Goal: Task Accomplishment & Management: Manage account settings

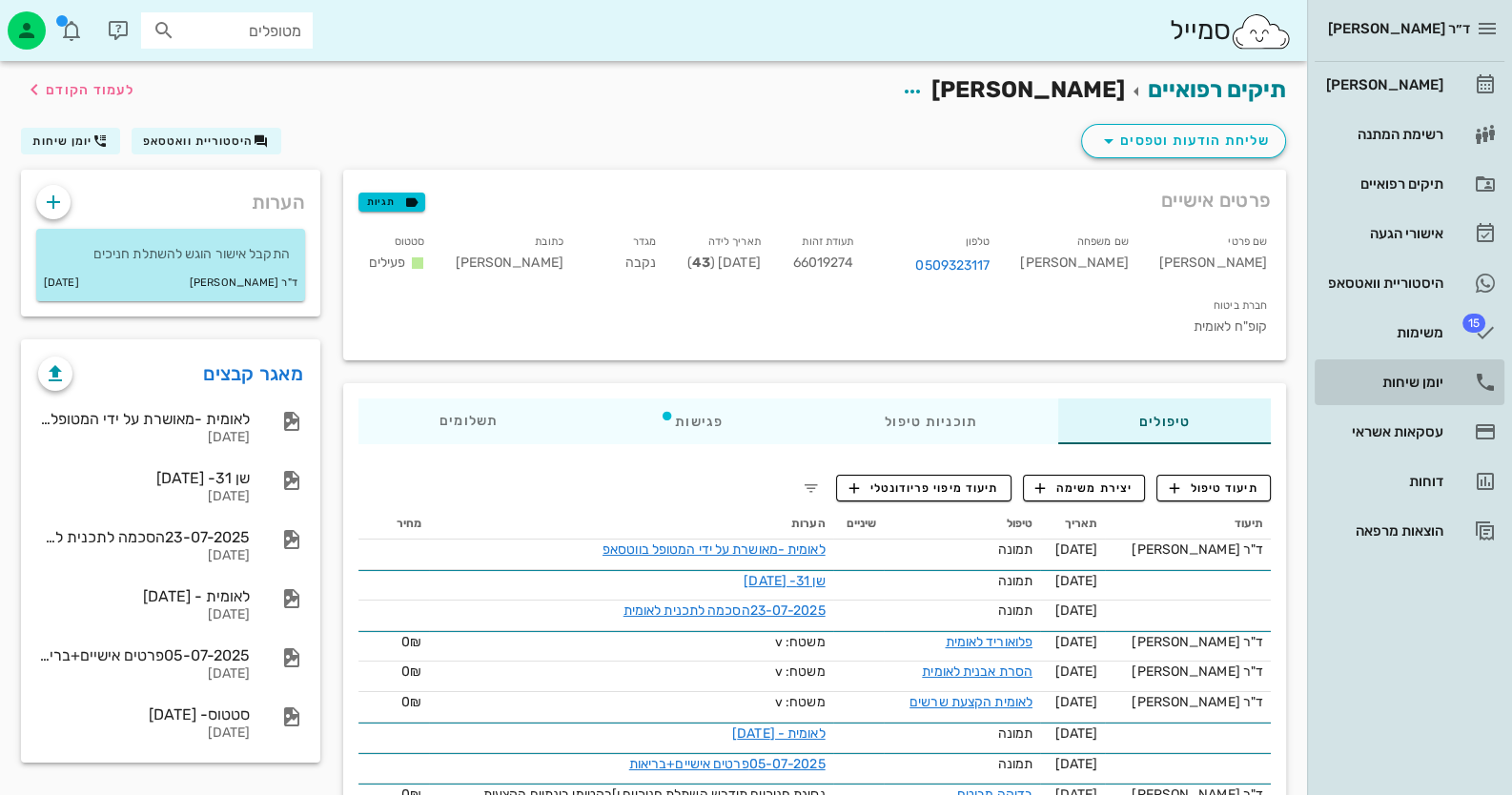
click at [1430, 396] on div "יומן שיחות" at bounding box center [1383, 381] width 121 height 31
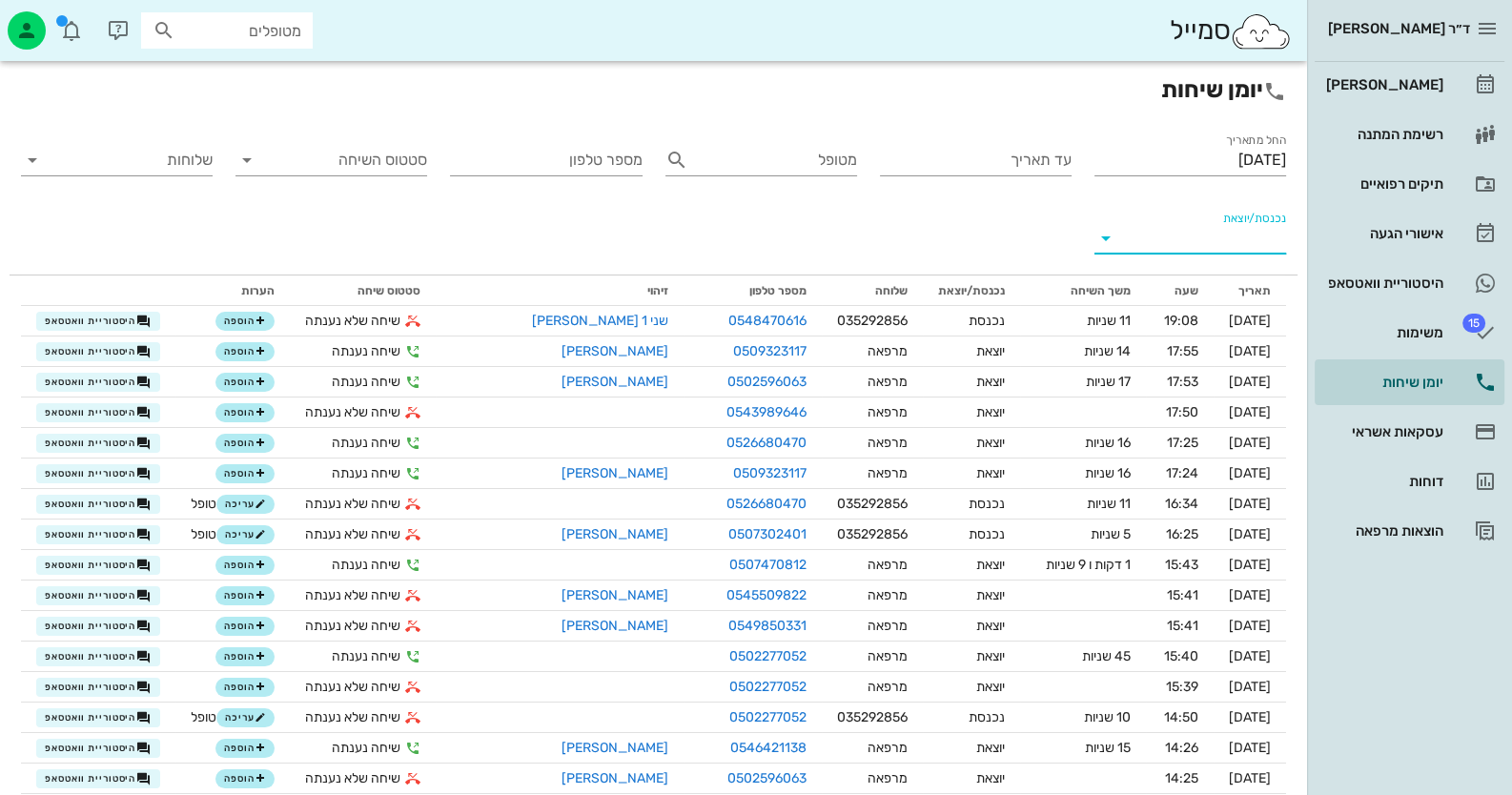
click at [1215, 235] on input "נכנסת/יוצאת" at bounding box center [1204, 237] width 161 height 31
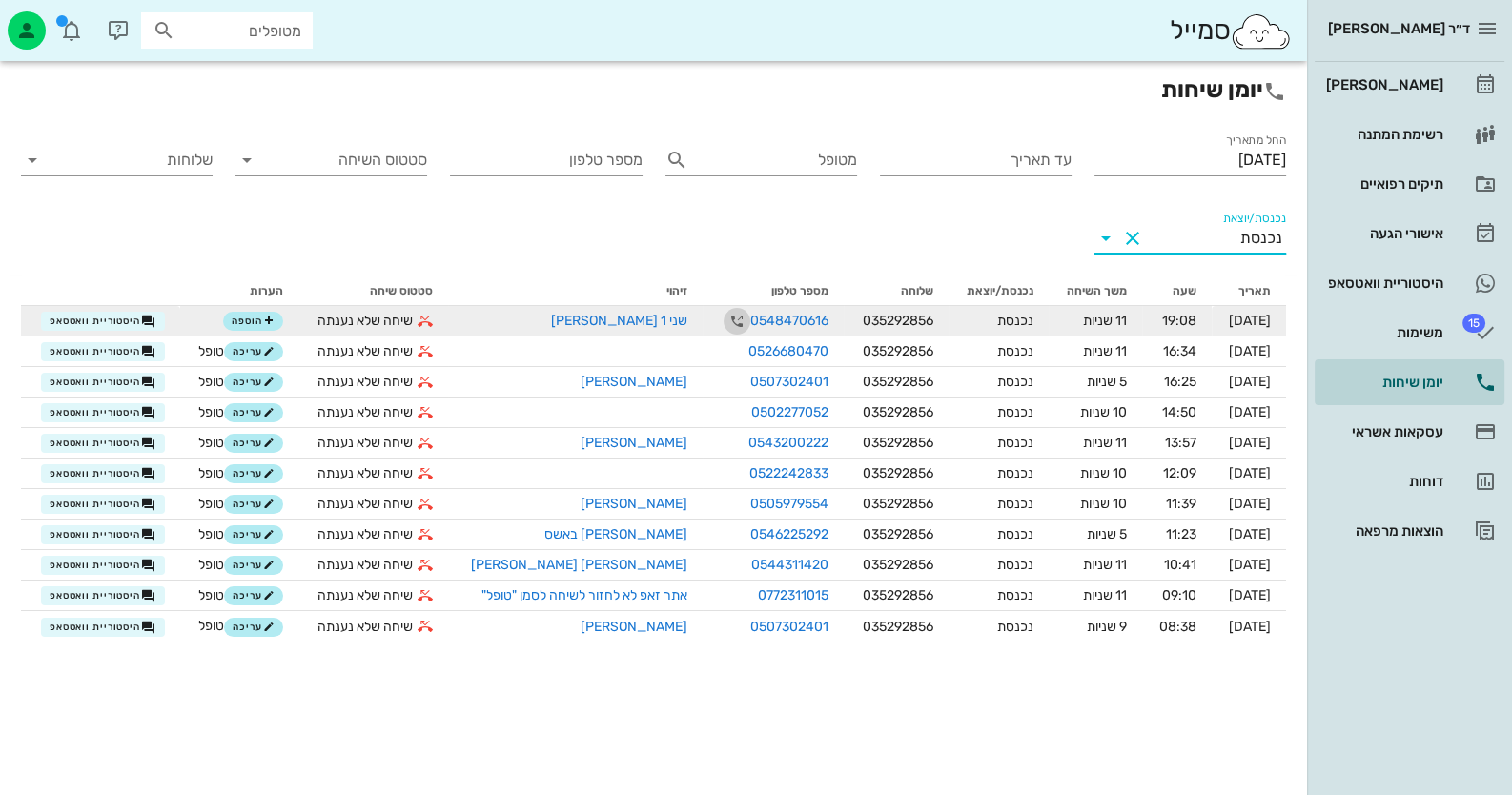
click at [725, 318] on icon "button" at bounding box center [736, 320] width 23 height 23
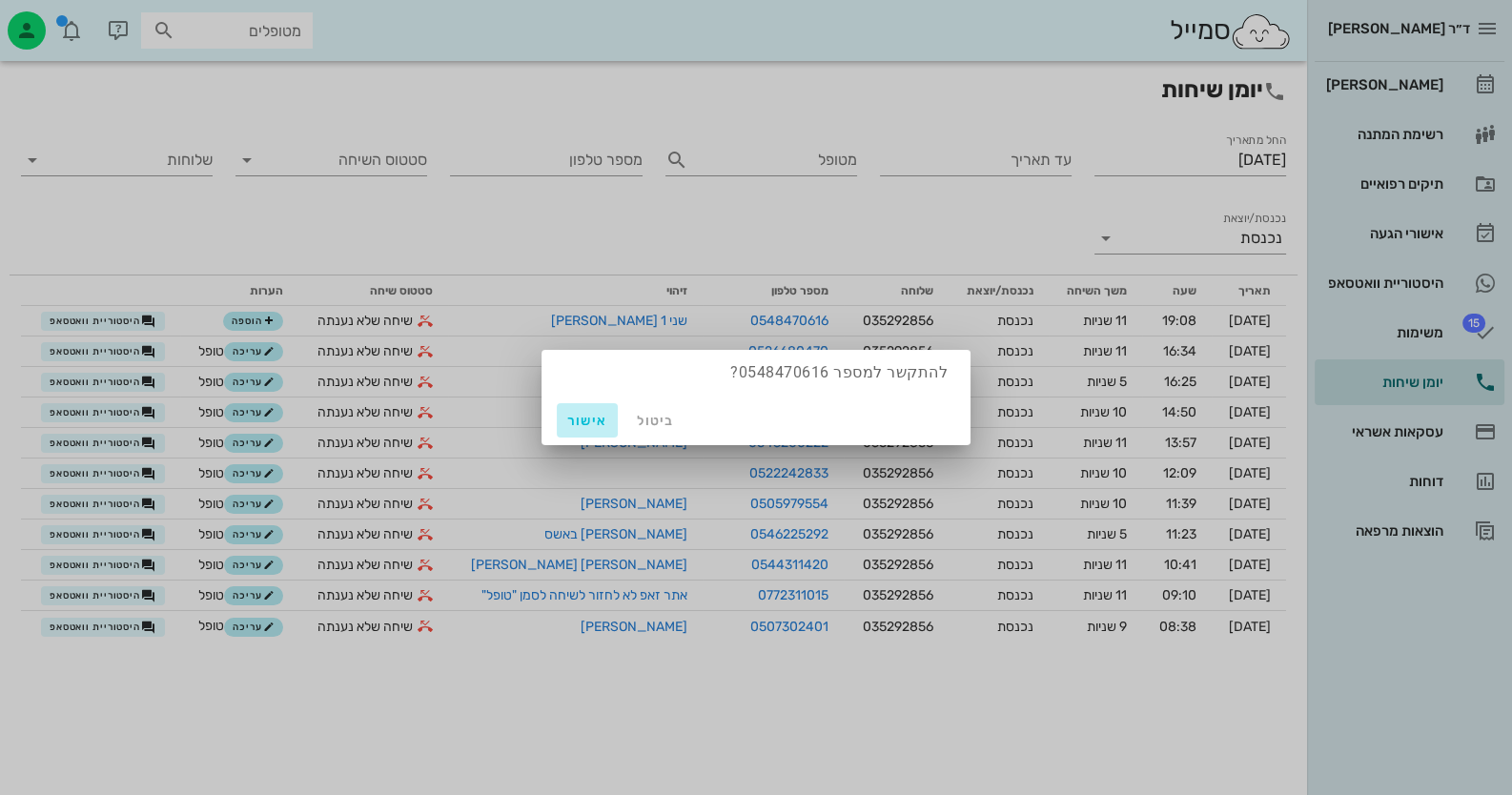
click at [592, 414] on span "אישור" at bounding box center [587, 421] width 45 height 16
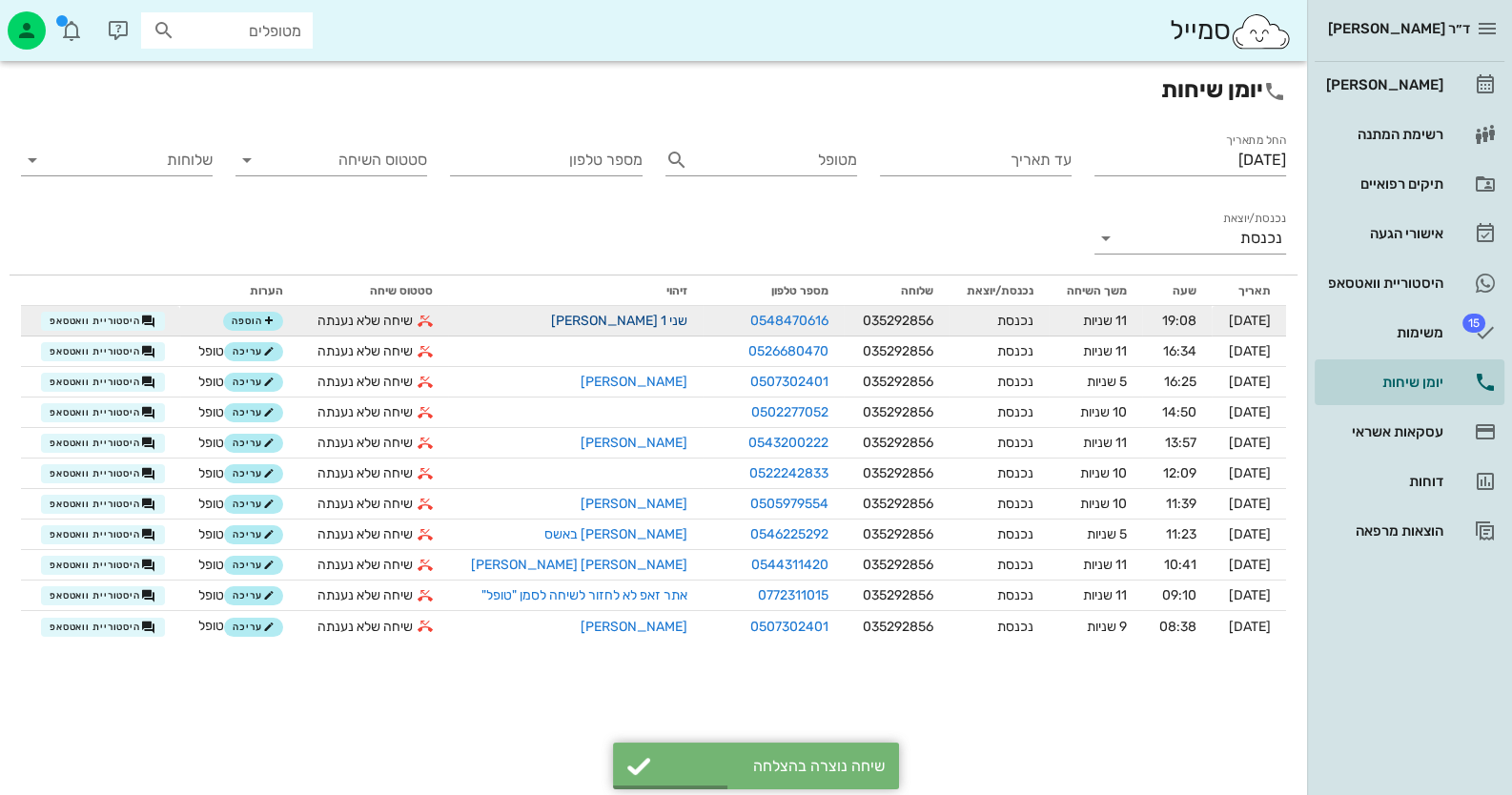
click at [642, 321] on link "שני 1 [PERSON_NAME]" at bounding box center [619, 320] width 136 height 16
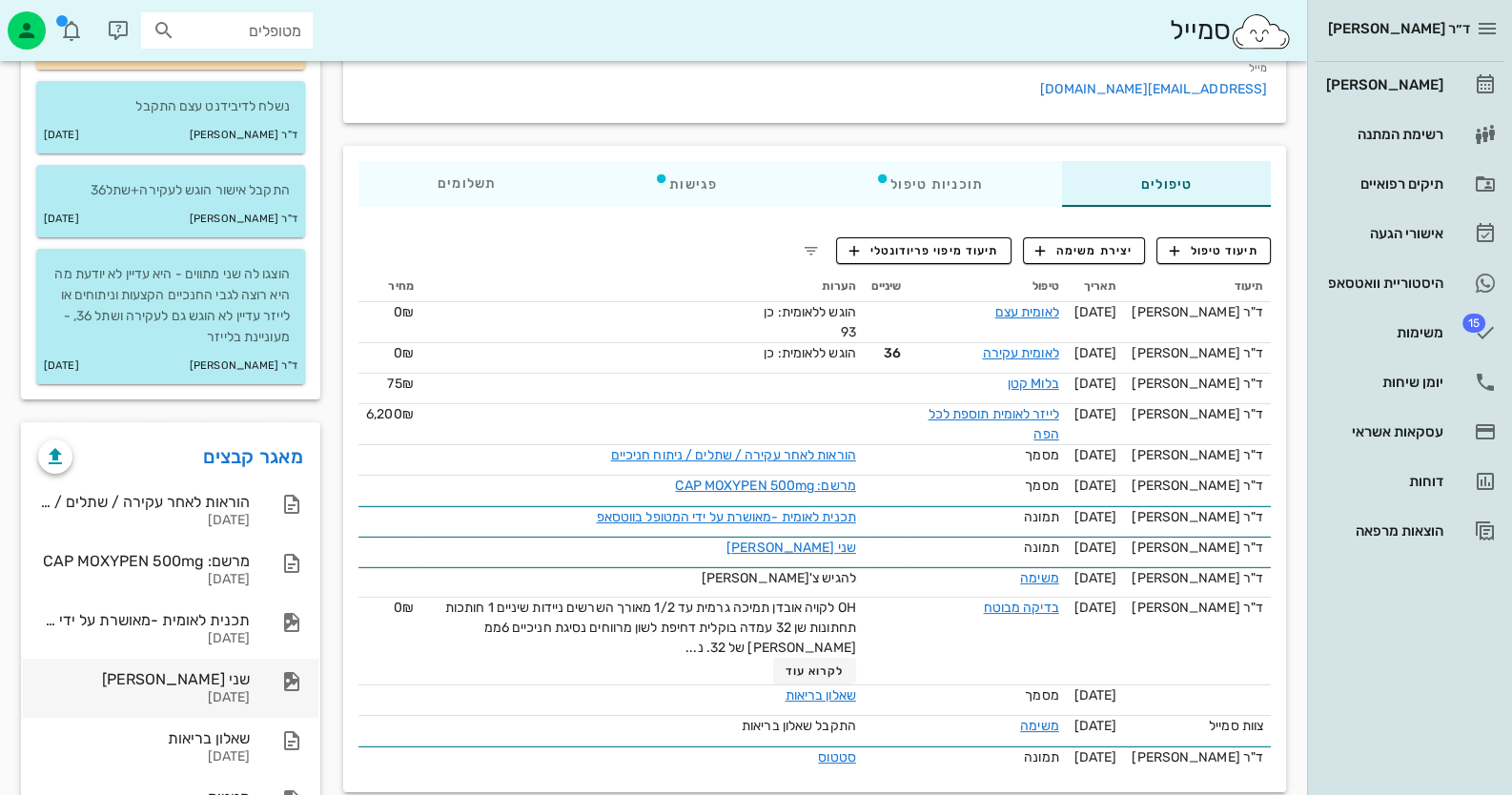
scroll to position [286, 0]
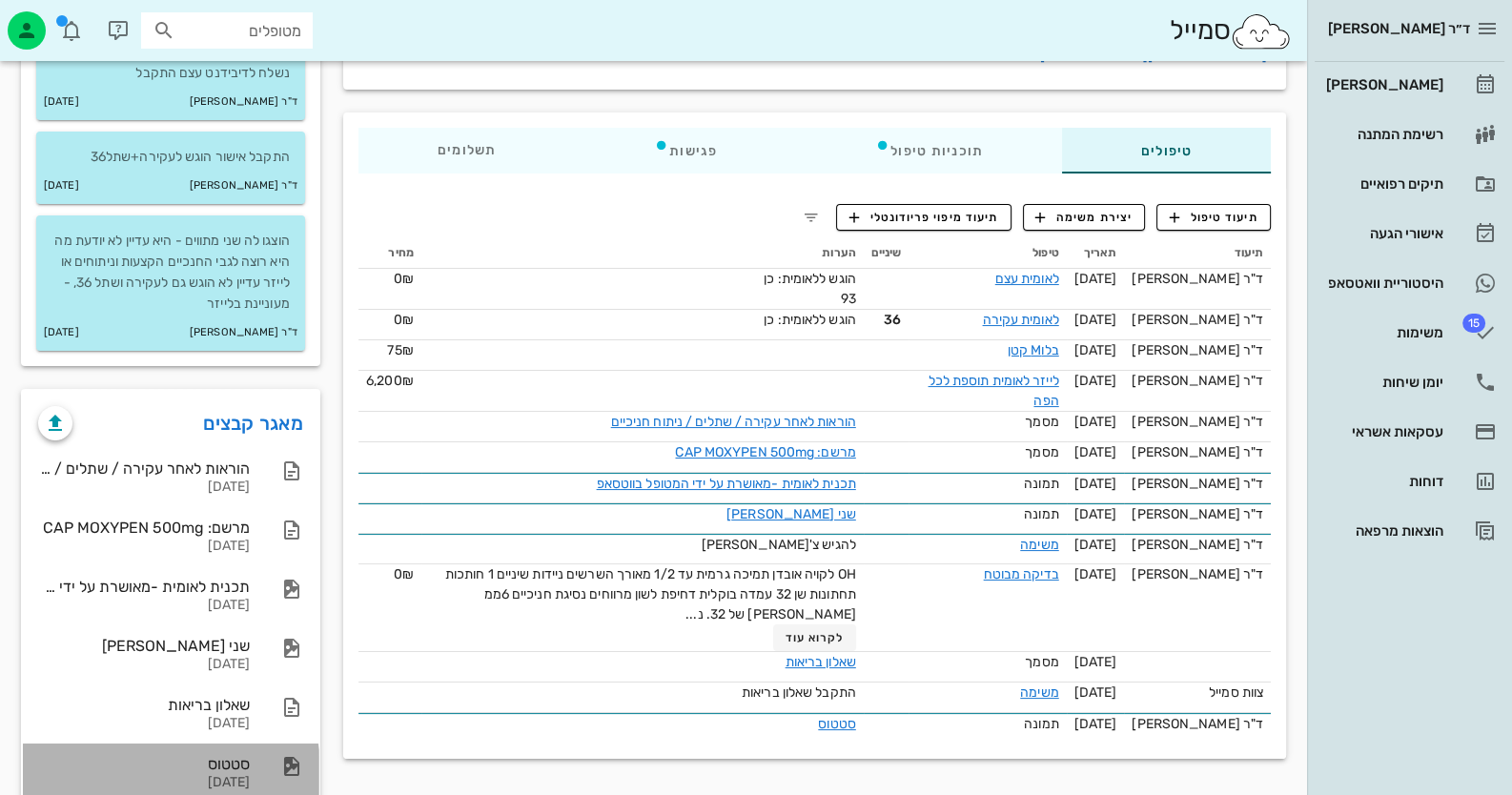
click at [239, 757] on div "סטטוס" at bounding box center [144, 763] width 212 height 18
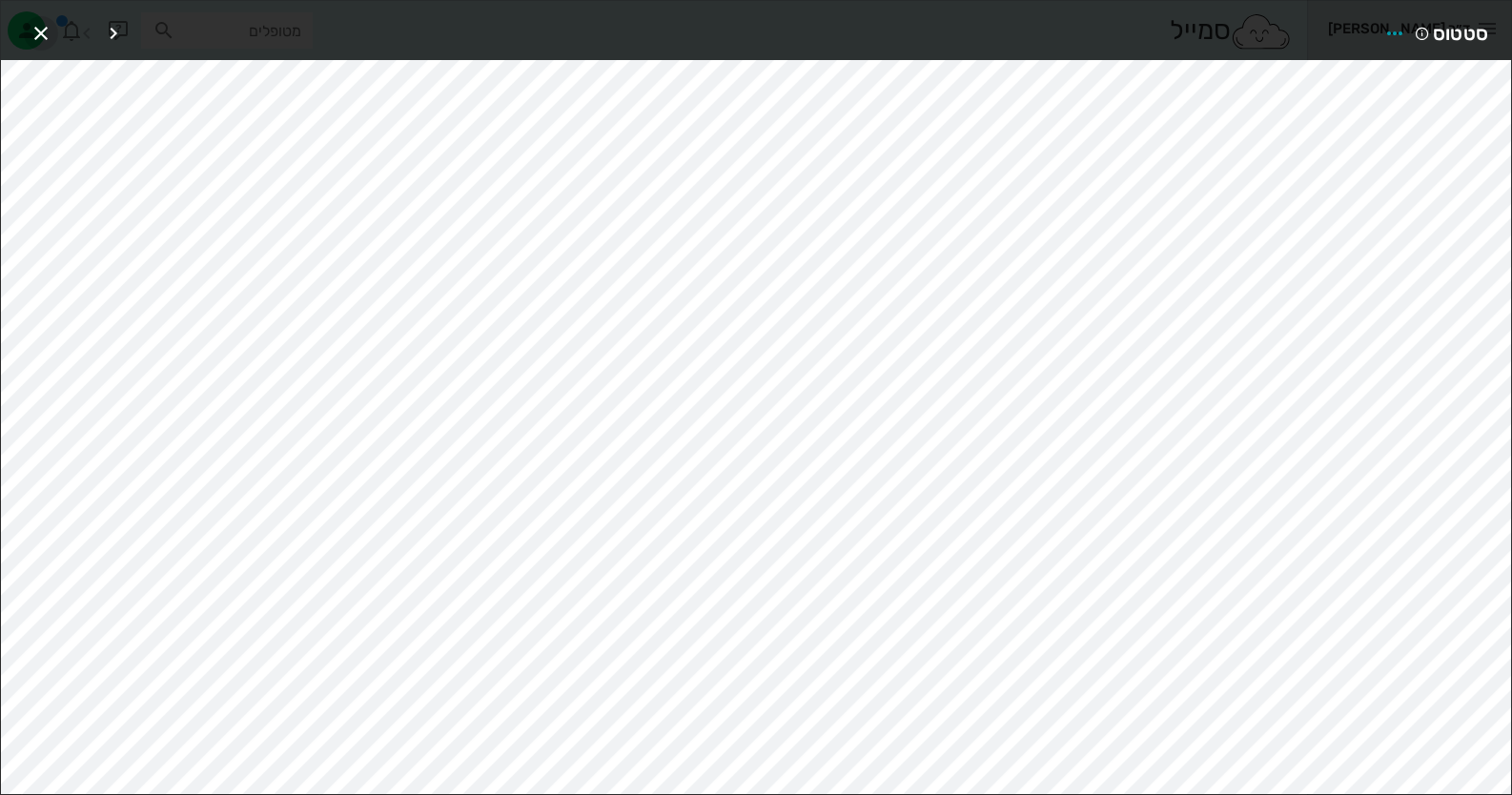
click at [38, 33] on icon "button" at bounding box center [40, 33] width 23 height 23
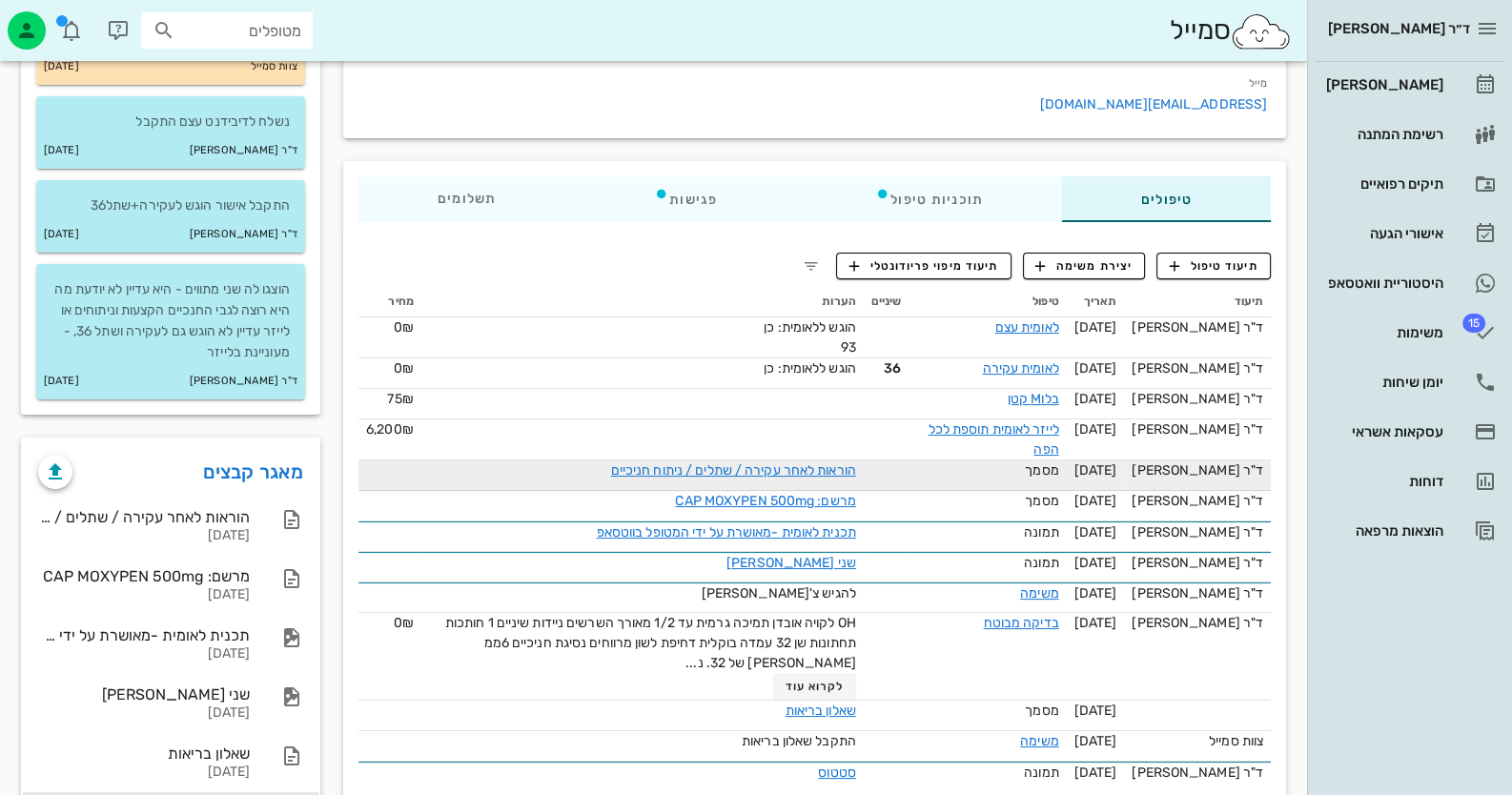
scroll to position [189, 0]
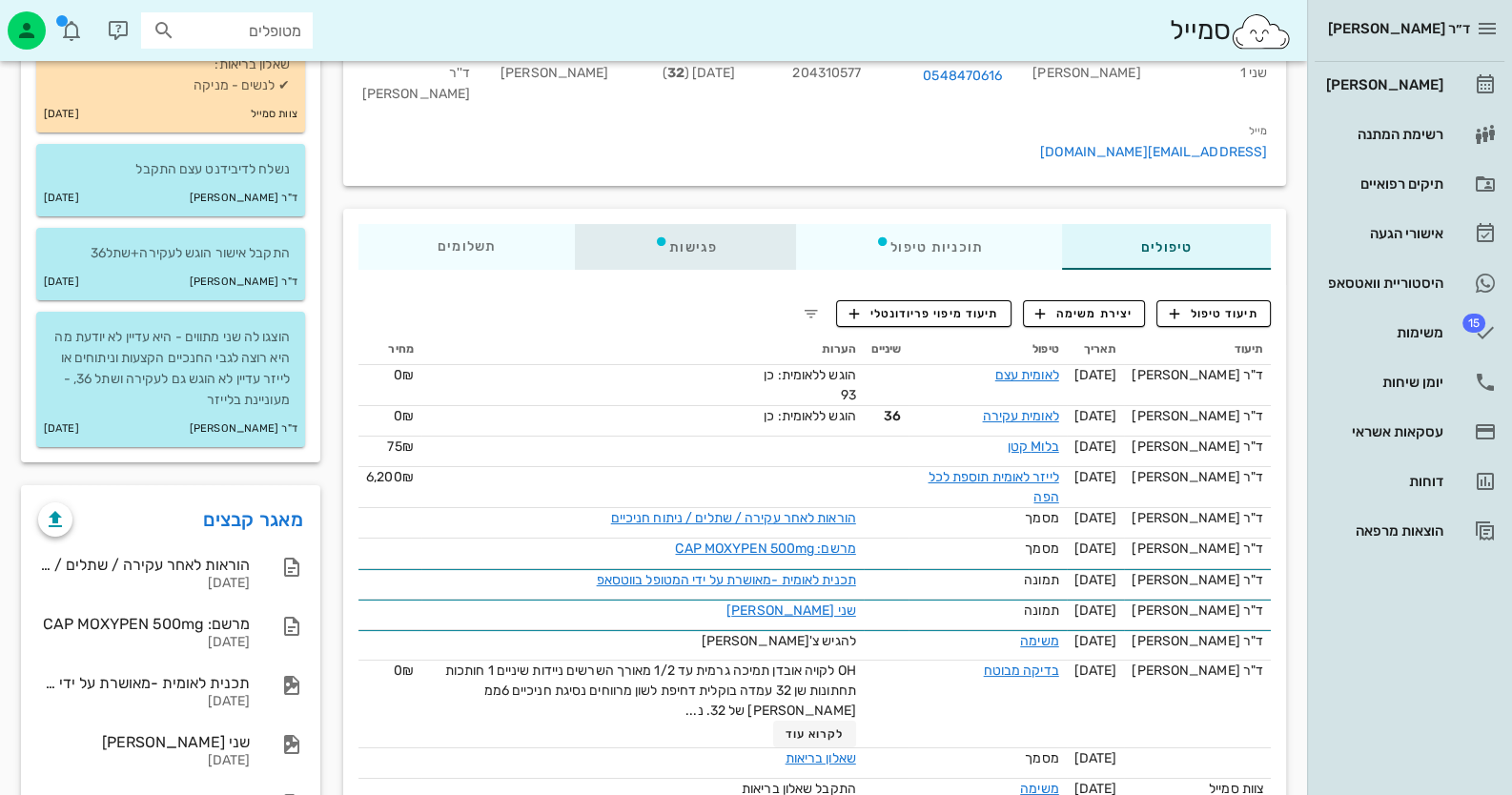
click at [710, 224] on div "פגישות" at bounding box center [685, 246] width 221 height 45
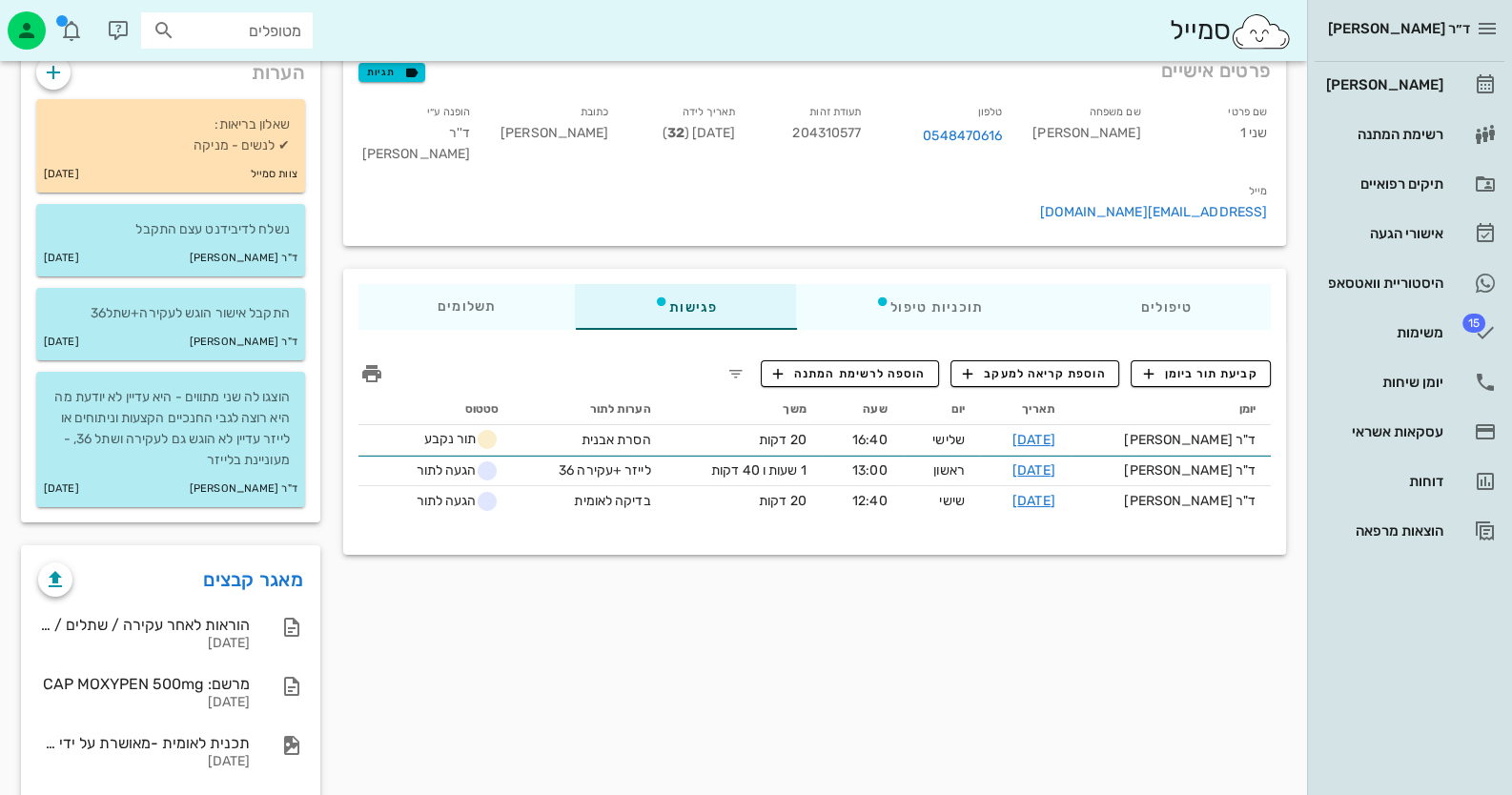
scroll to position [45, 0]
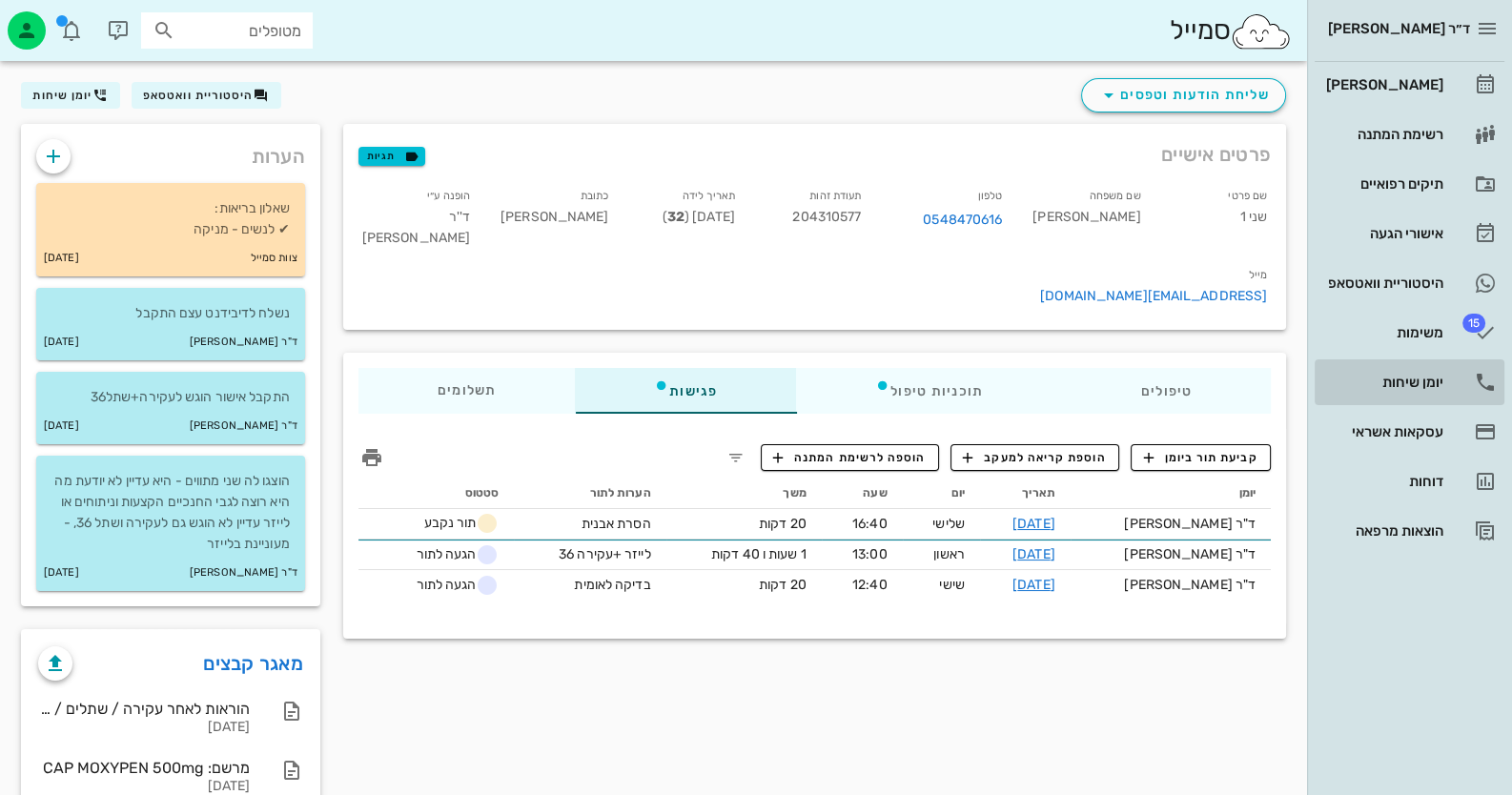
click at [1453, 379] on link "יומן שיחות" at bounding box center [1409, 382] width 189 height 45
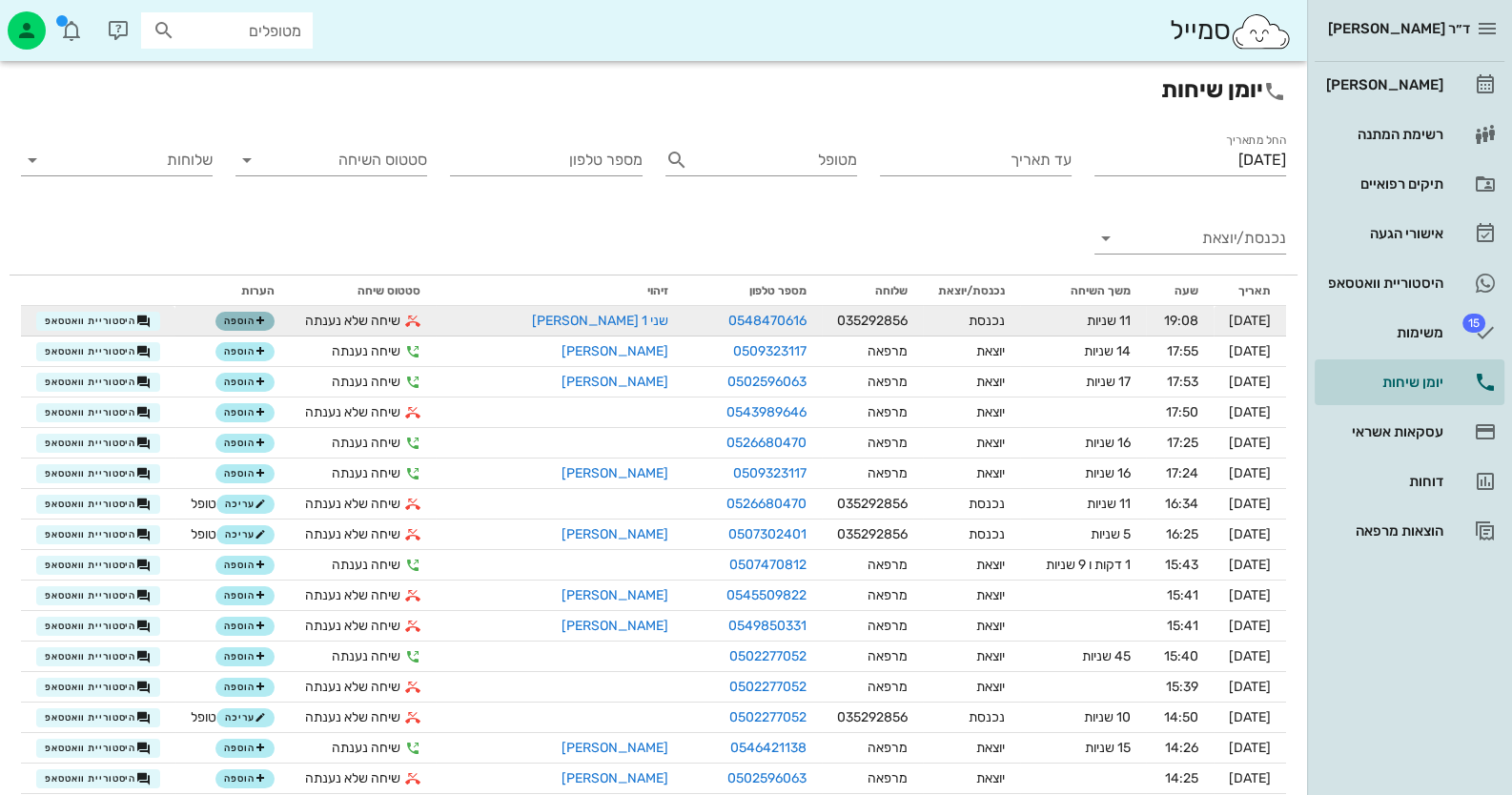
click at [241, 331] on button "הוספה" at bounding box center [245, 320] width 59 height 19
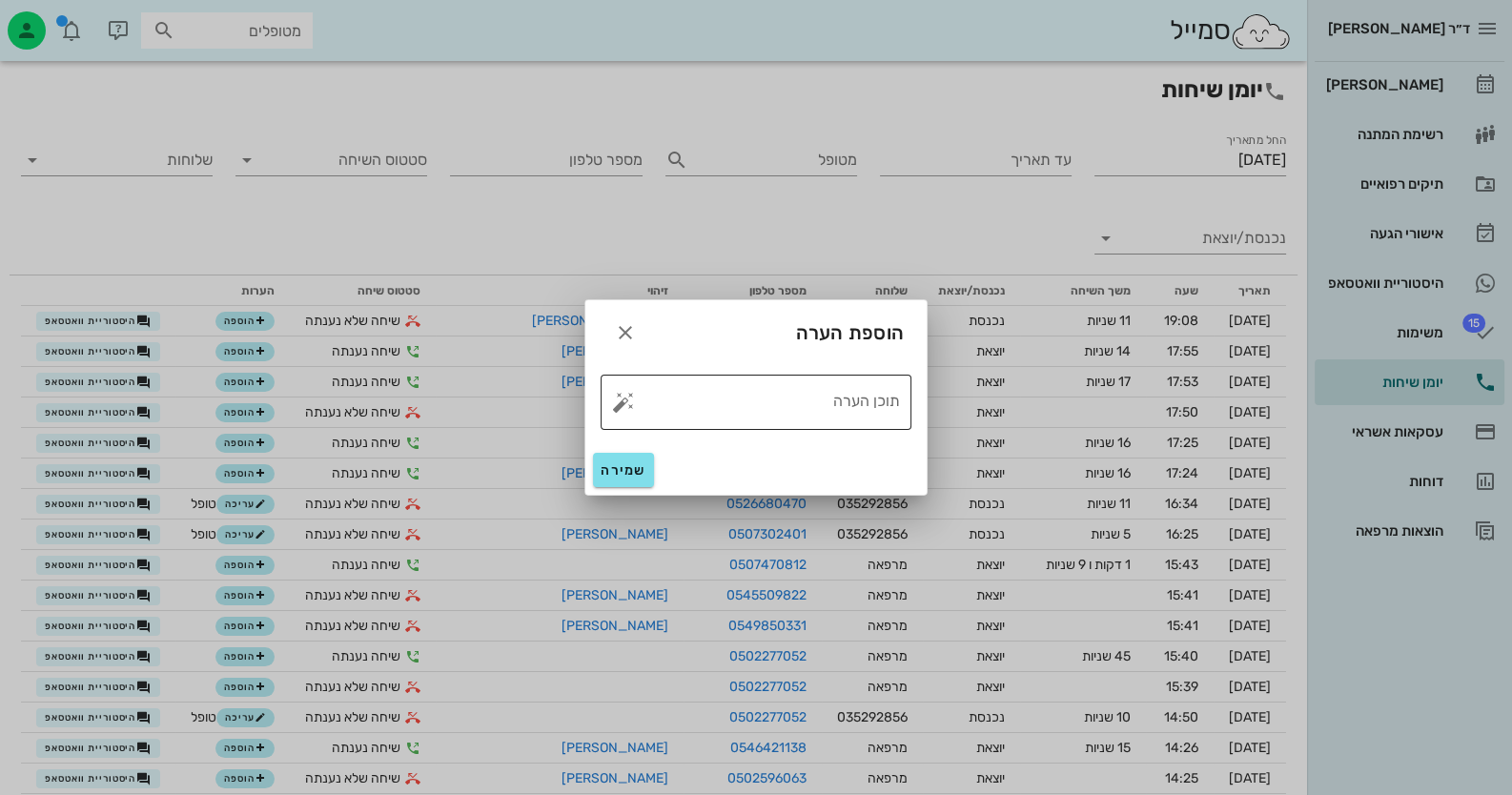
click at [624, 398] on button "button" at bounding box center [623, 402] width 23 height 23
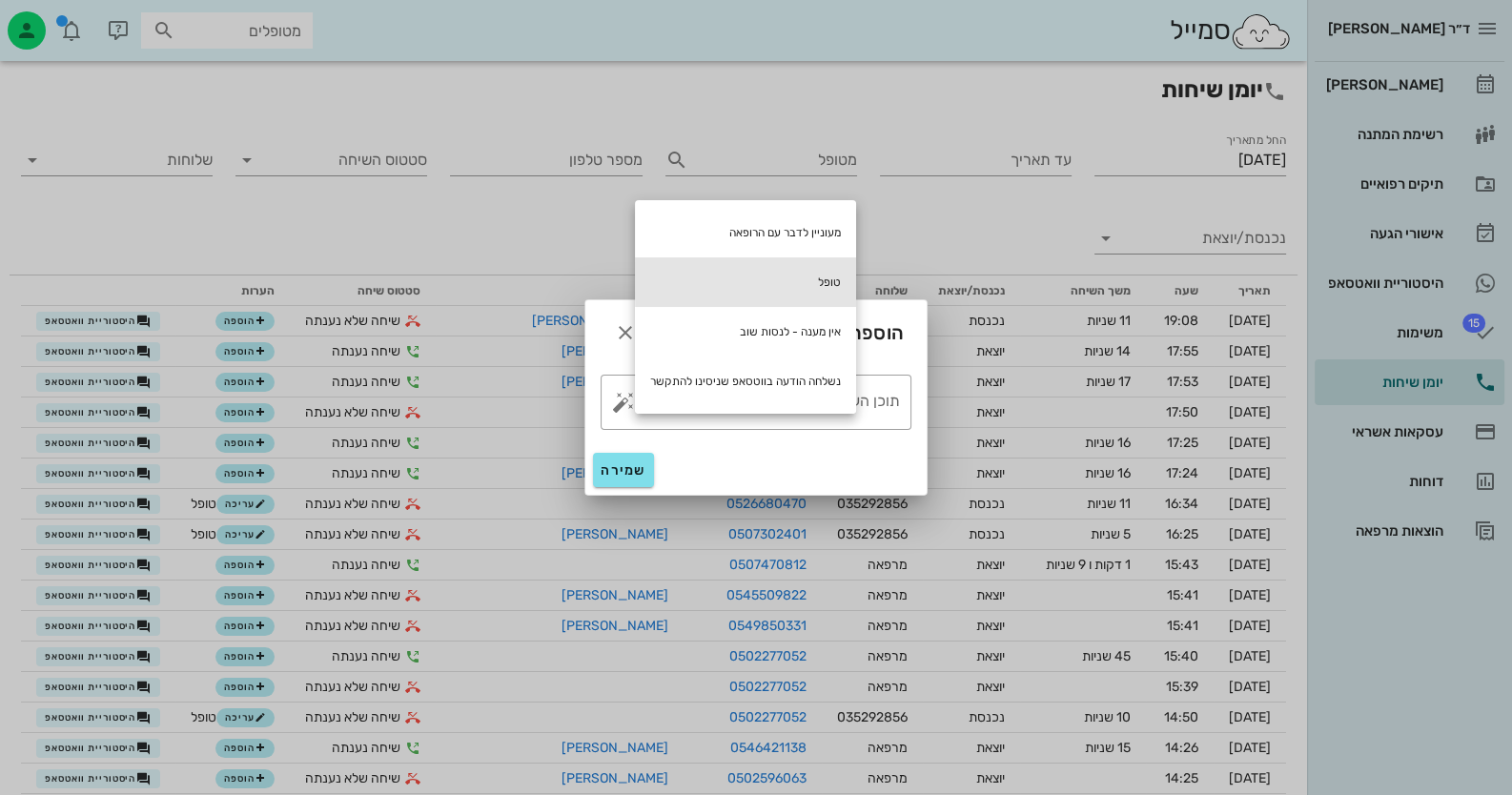
click at [787, 267] on div "טופל" at bounding box center [745, 282] width 221 height 49
type textarea "טופל"
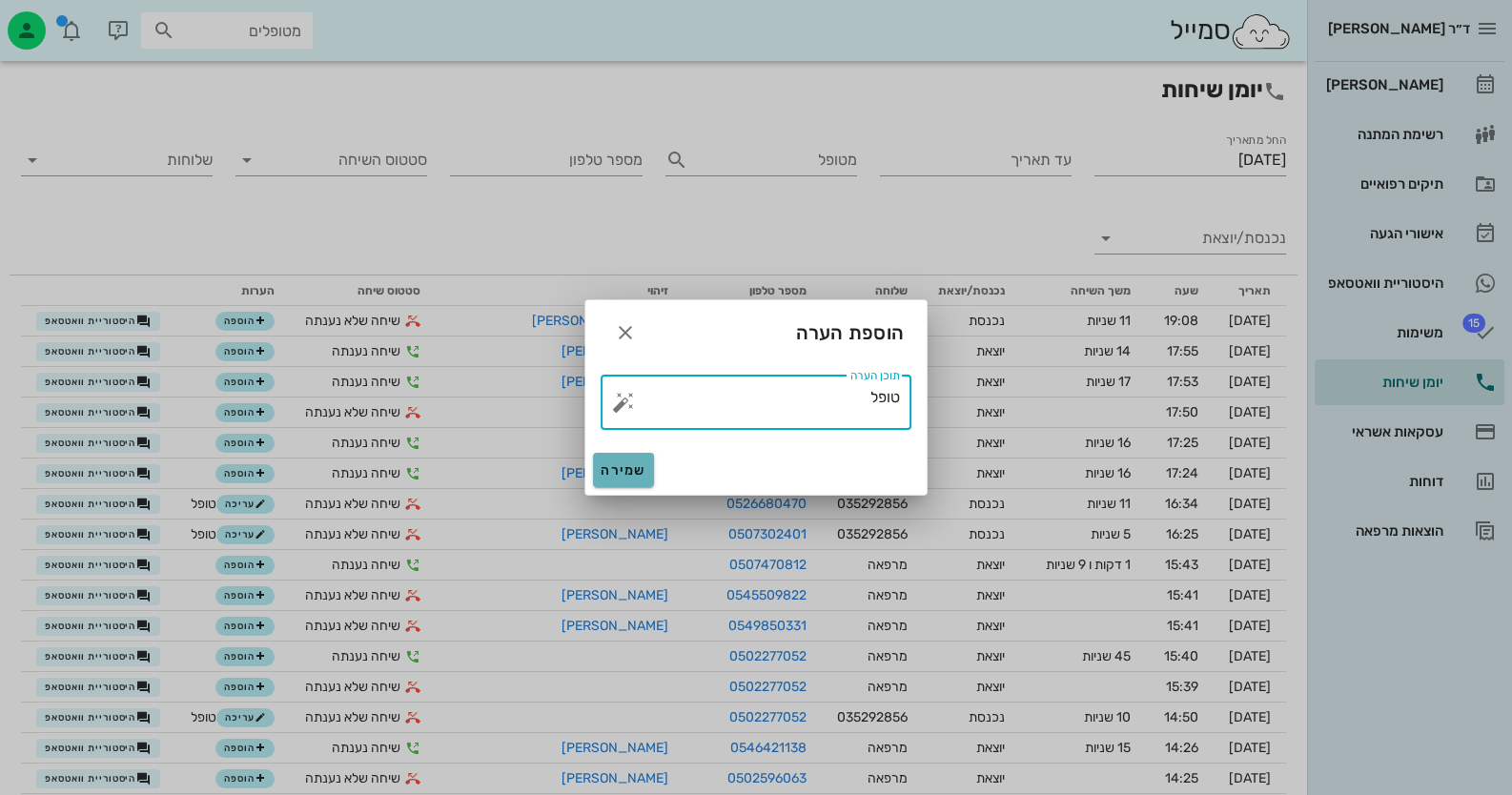
click at [637, 472] on span "שמירה" at bounding box center [623, 470] width 45 height 16
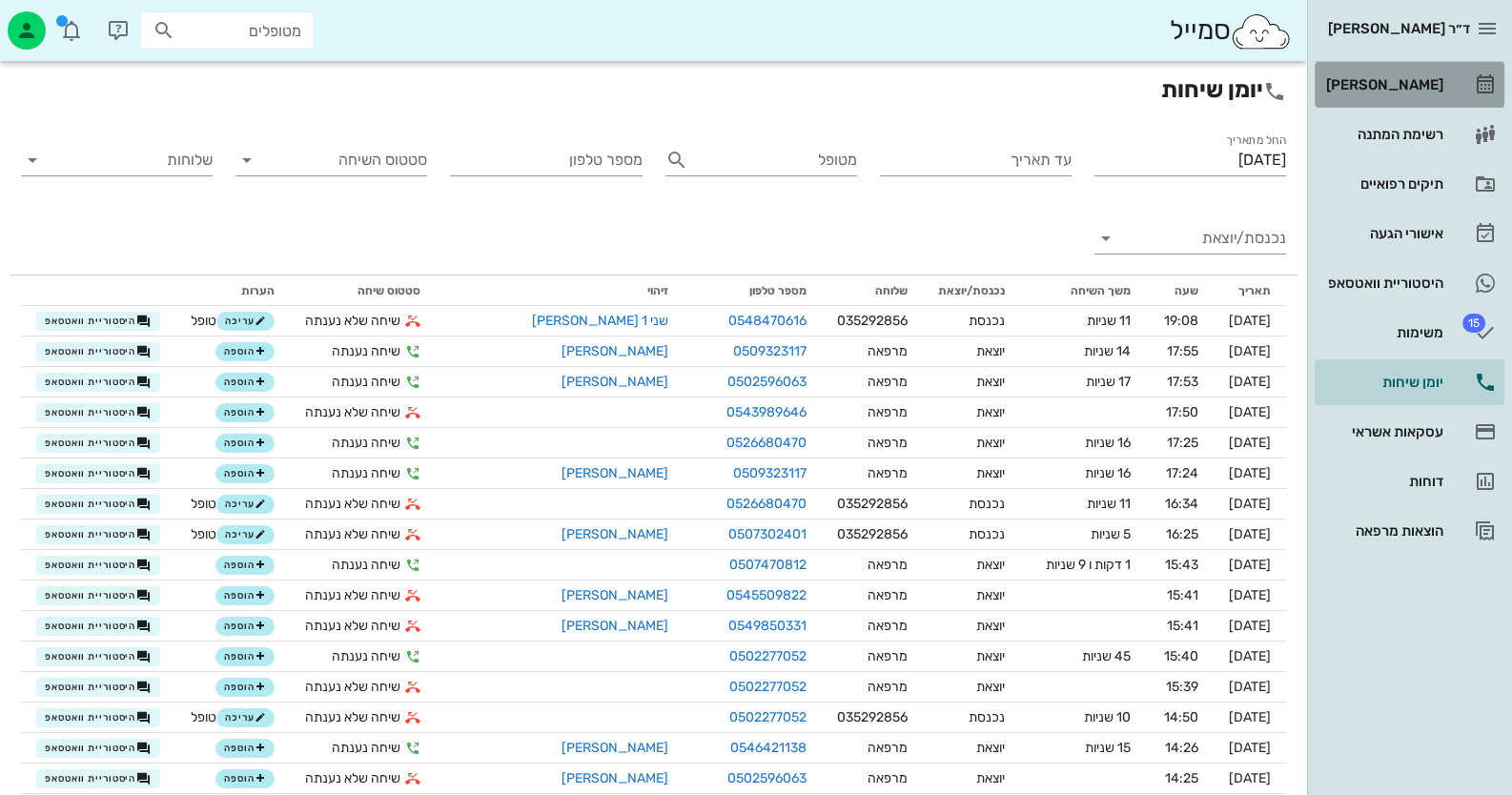
click at [1412, 90] on div "[PERSON_NAME]" at bounding box center [1383, 84] width 121 height 15
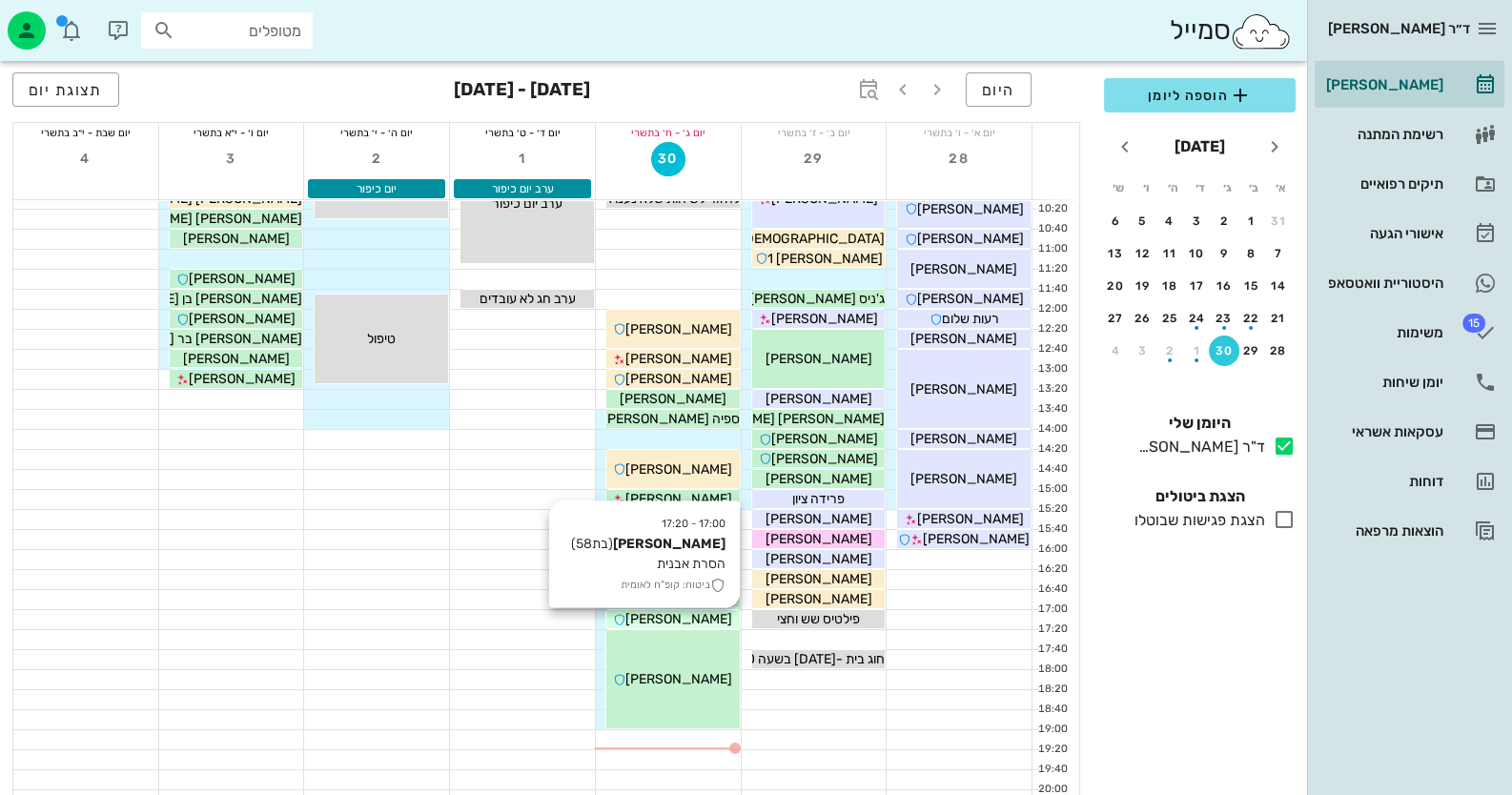
scroll to position [189, 0]
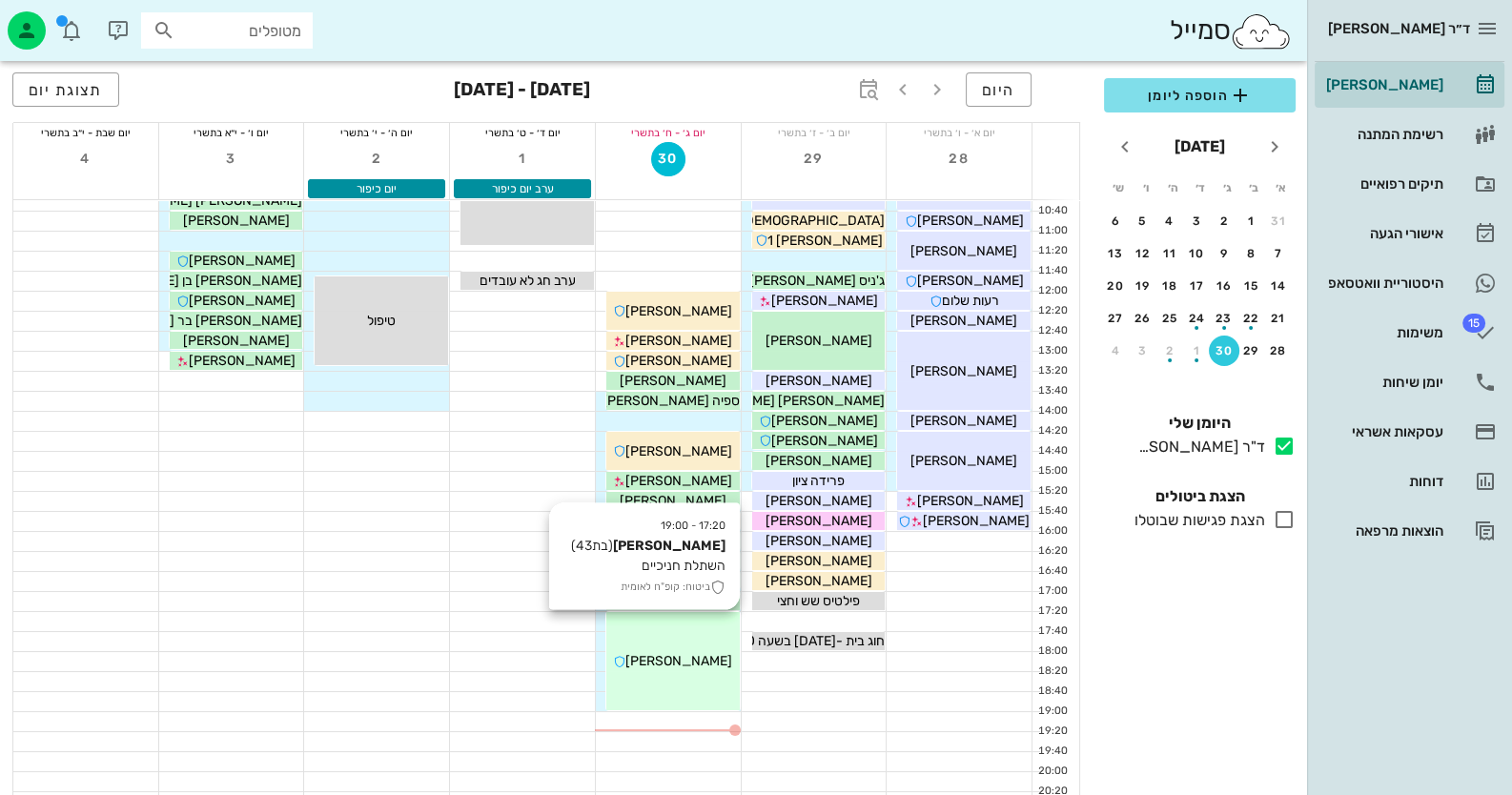
click at [717, 661] on div "[PERSON_NAME]" at bounding box center [672, 661] width 133 height 20
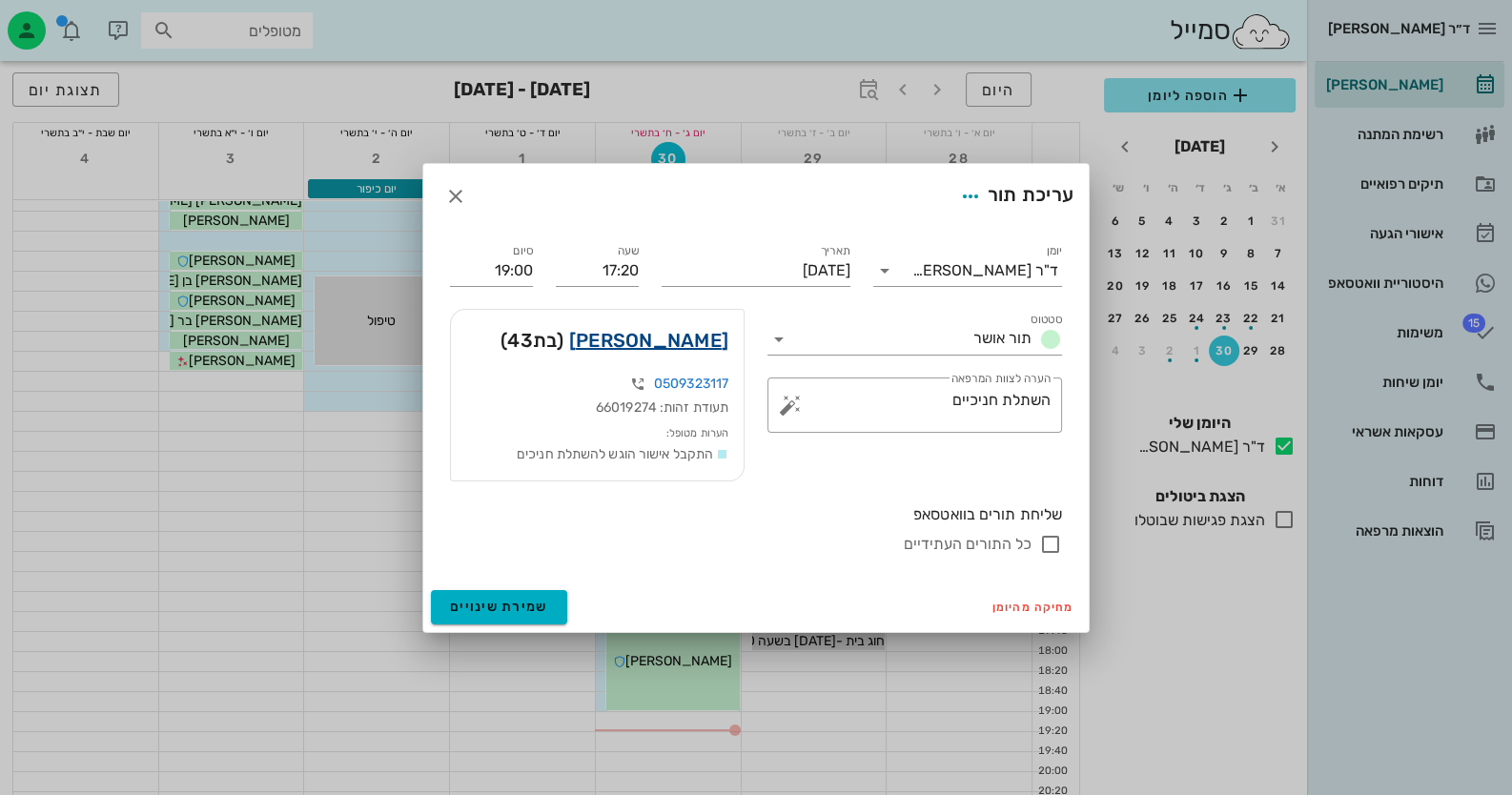
click at [710, 325] on link "[PERSON_NAME]" at bounding box center [649, 340] width 160 height 31
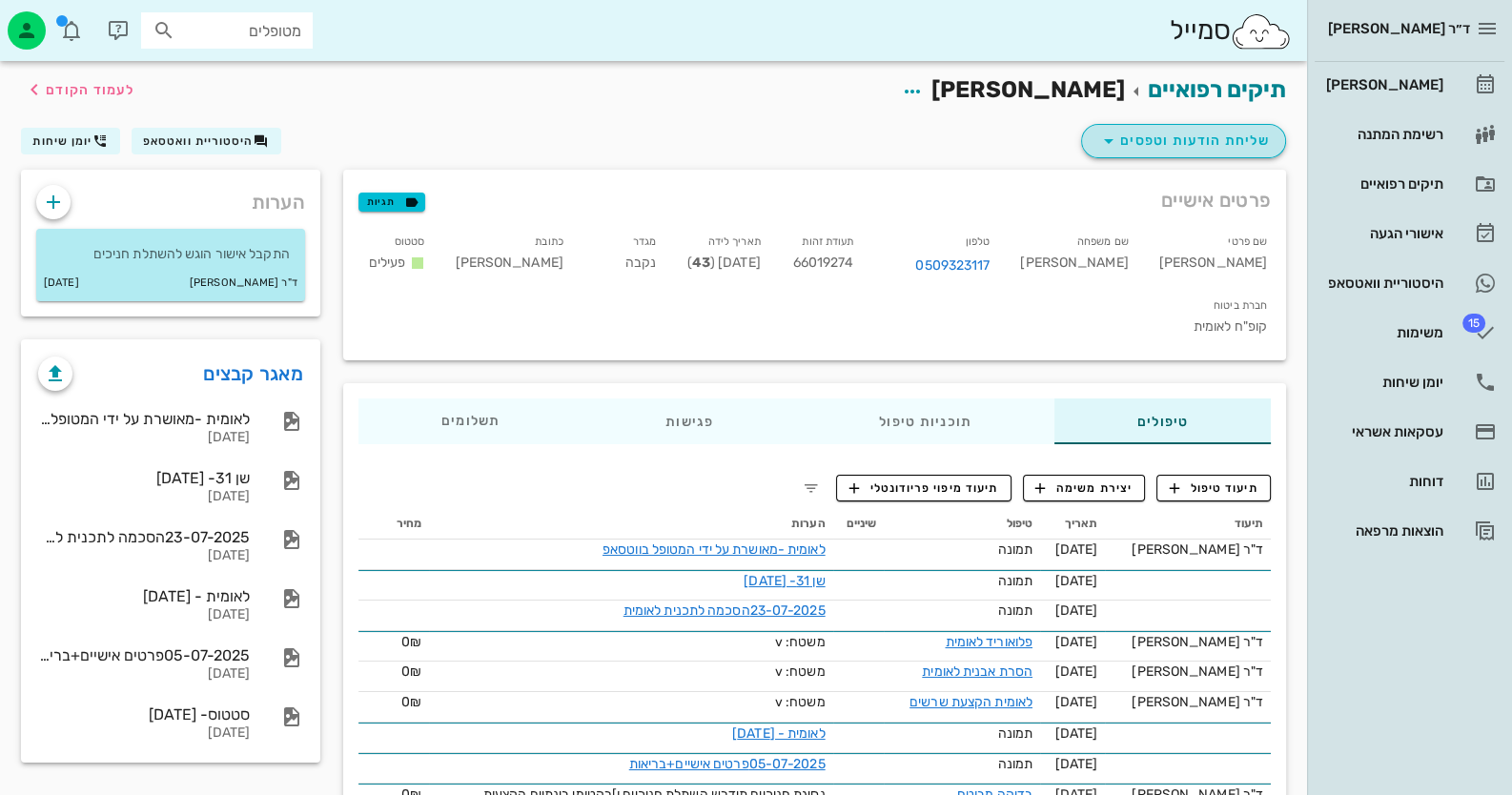
click at [1213, 148] on span "שליחת הודעות וטפסים" at bounding box center [1183, 141] width 172 height 23
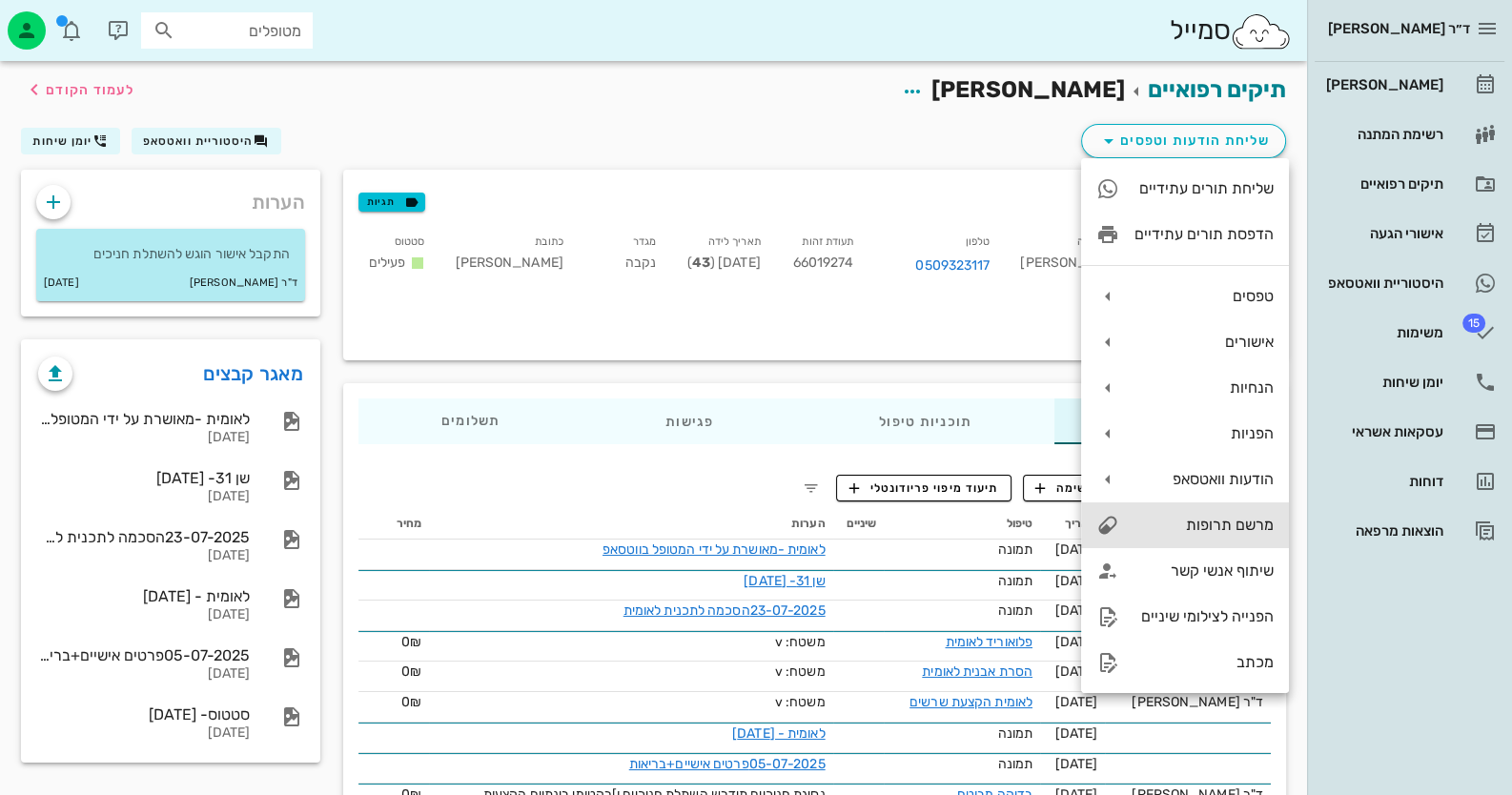
click at [1239, 512] on div "מרשם תרופות" at bounding box center [1185, 525] width 208 height 45
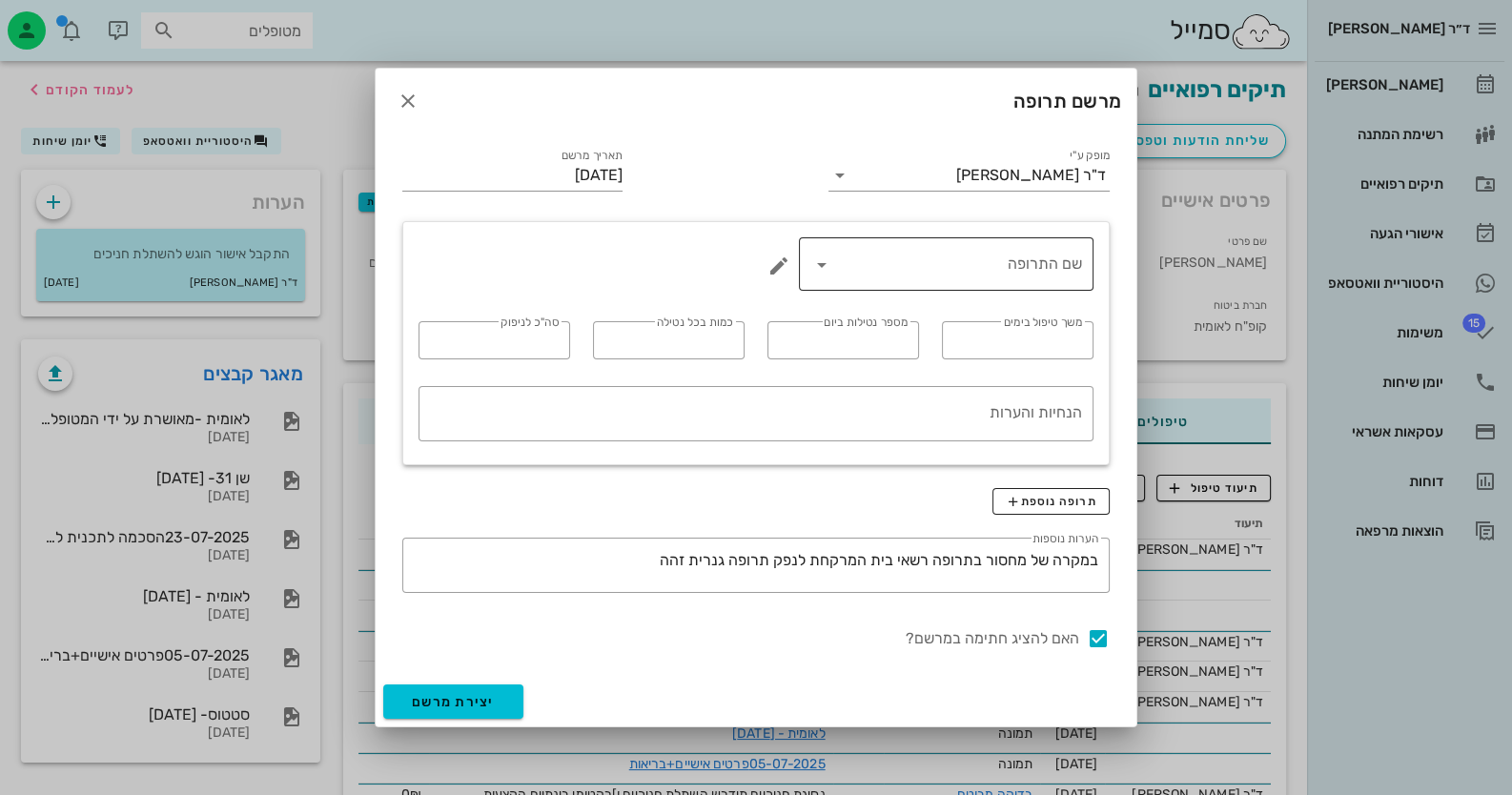
click at [1018, 276] on input "שם התרופה" at bounding box center [959, 263] width 245 height 31
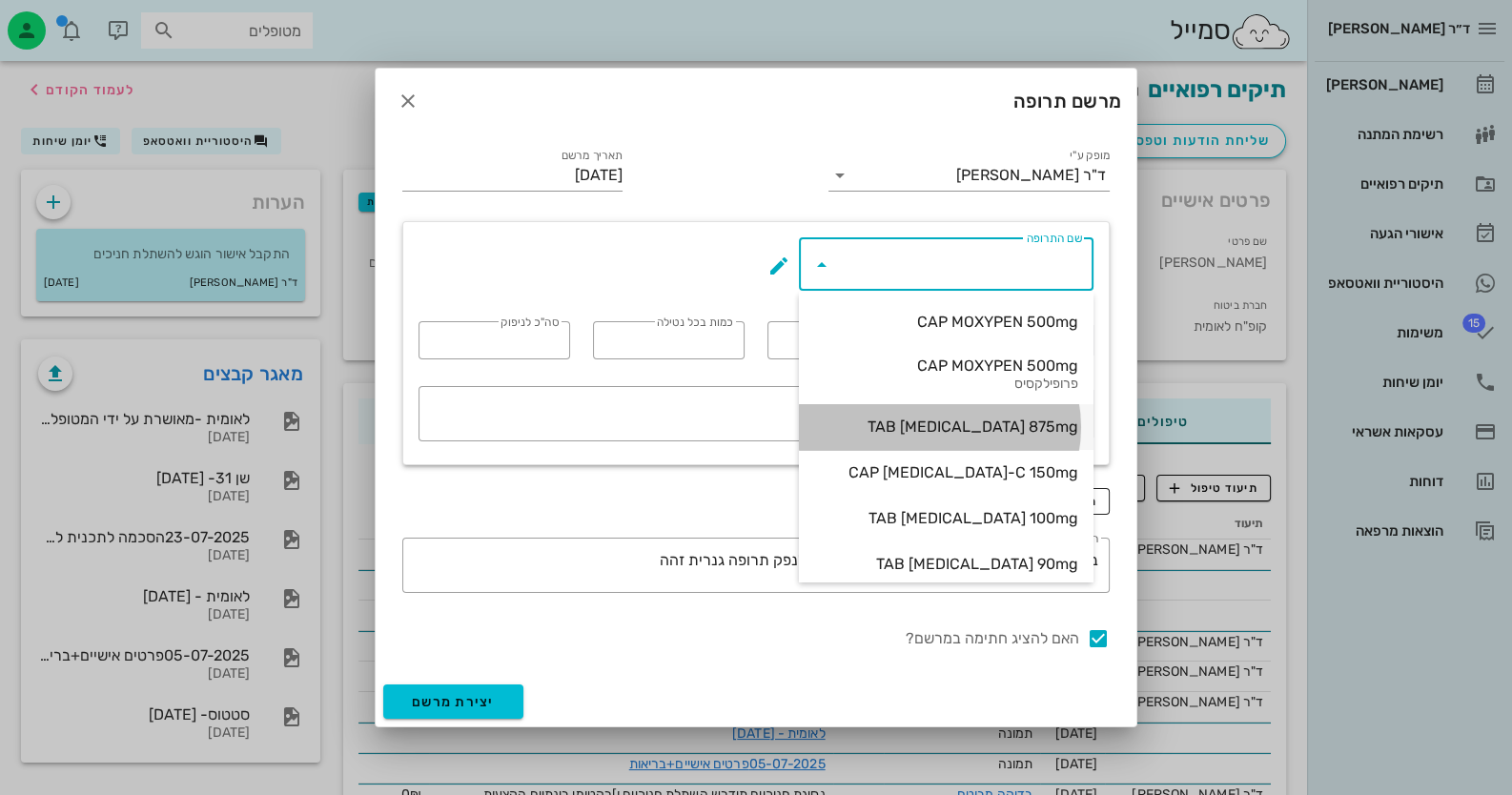
click at [987, 428] on div "TAB [MEDICAL_DATA] 875mg" at bounding box center [946, 427] width 264 height 18
type input "TAB [MEDICAL_DATA] 875mg"
type input "5"
type input "2"
type input "1"
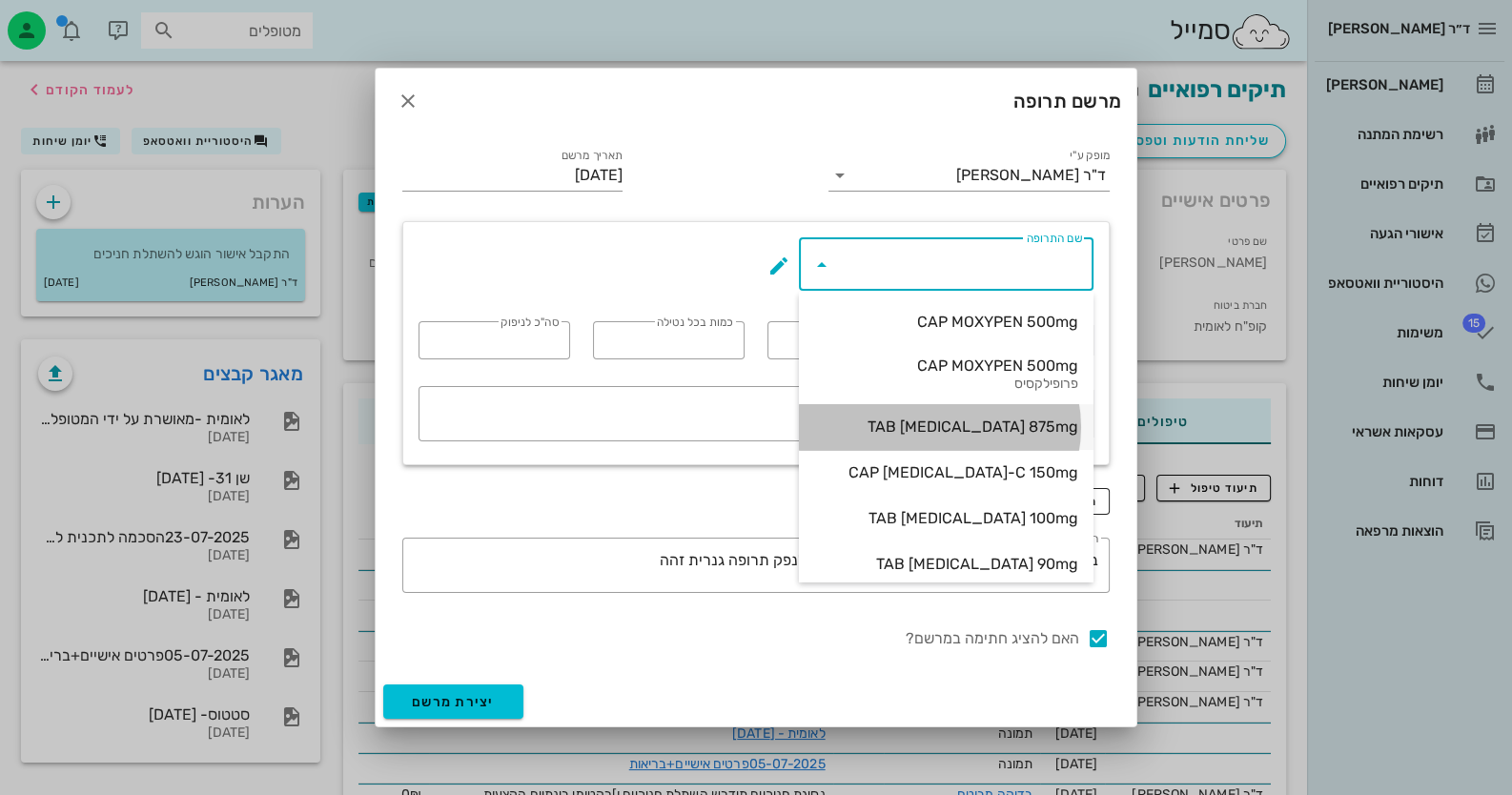
type input "10"
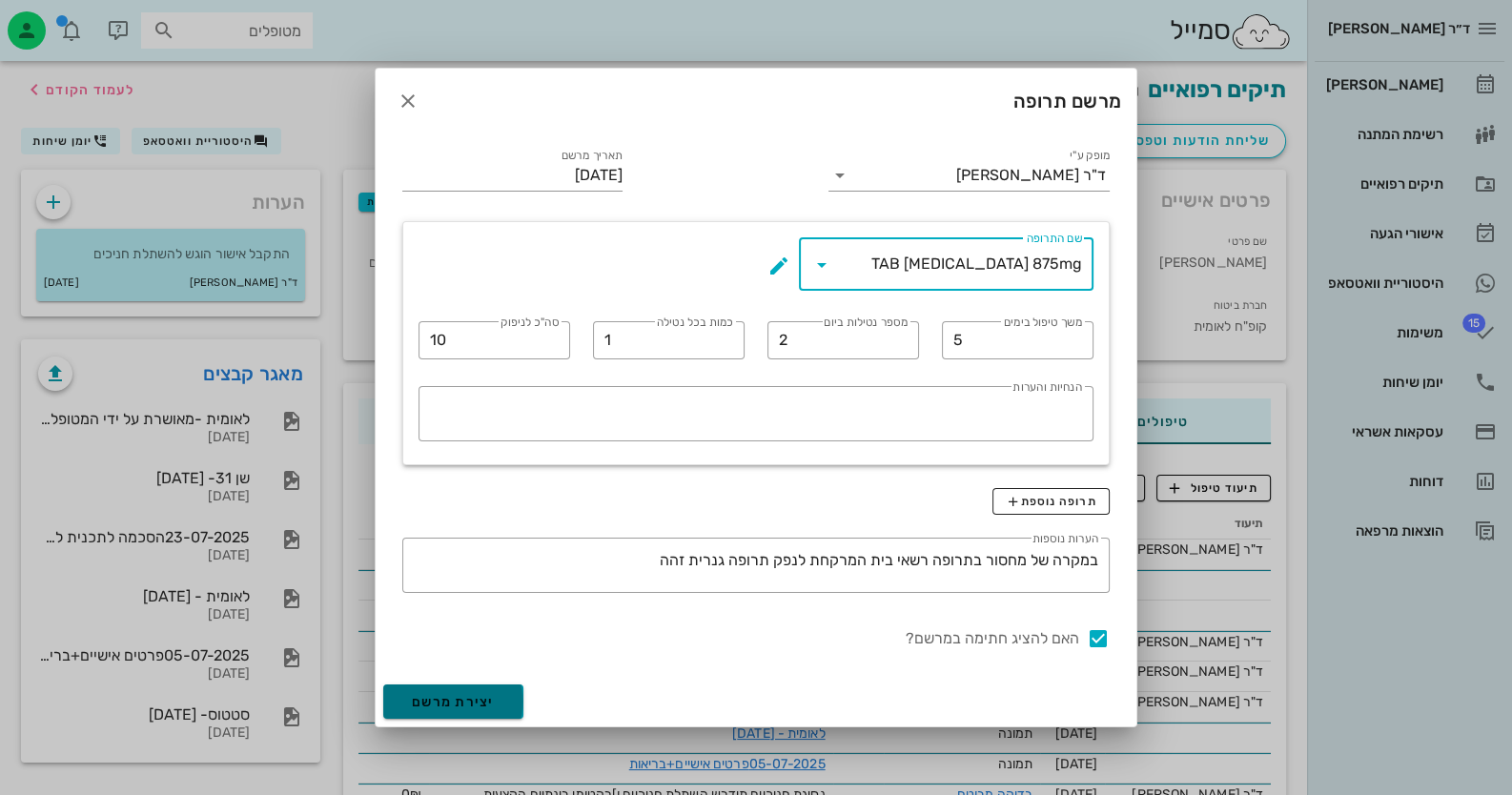
click at [428, 711] on button "יצירת מרשם" at bounding box center [453, 701] width 140 height 34
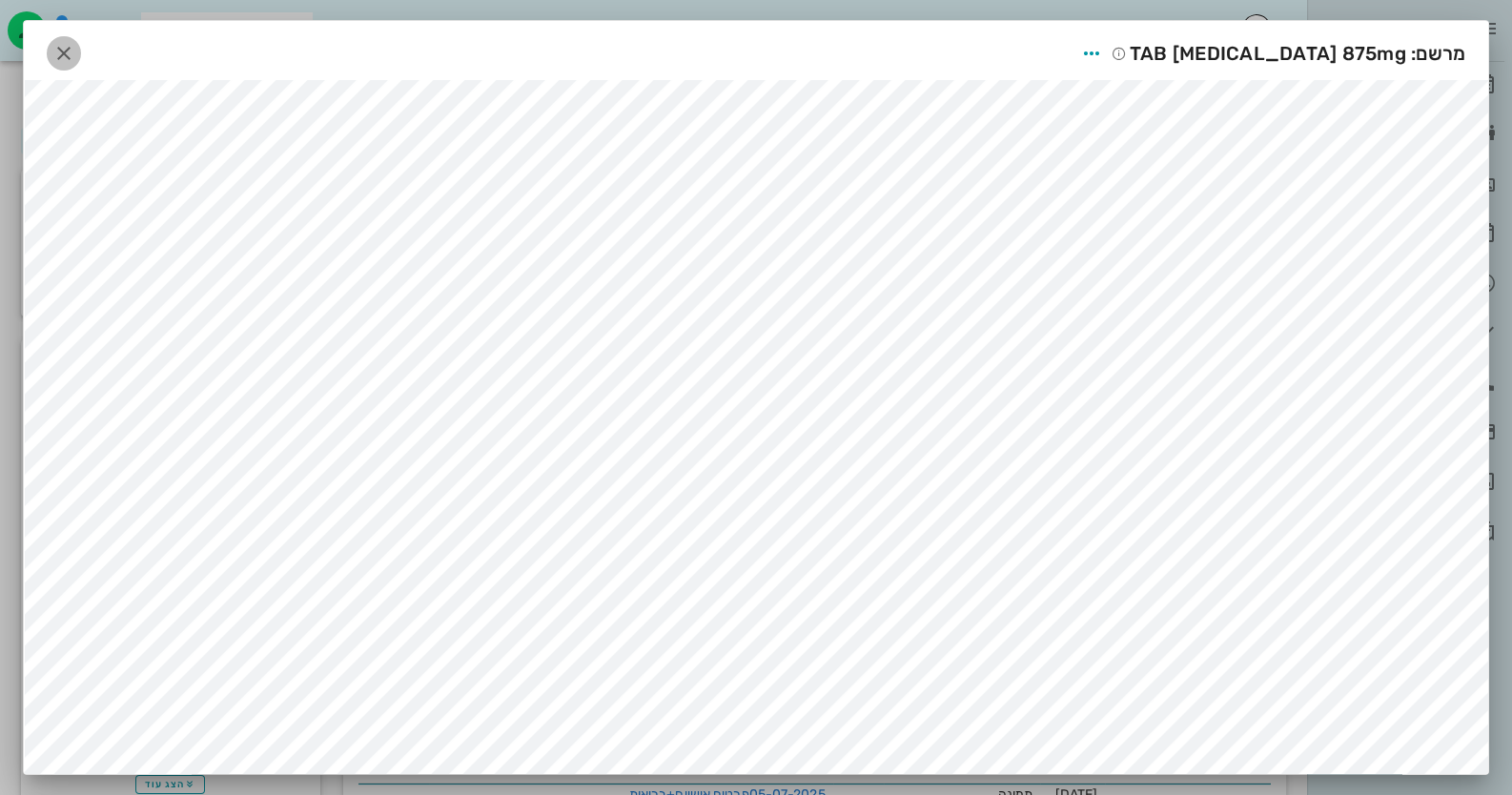
click at [75, 50] on icon "button" at bounding box center [63, 53] width 23 height 23
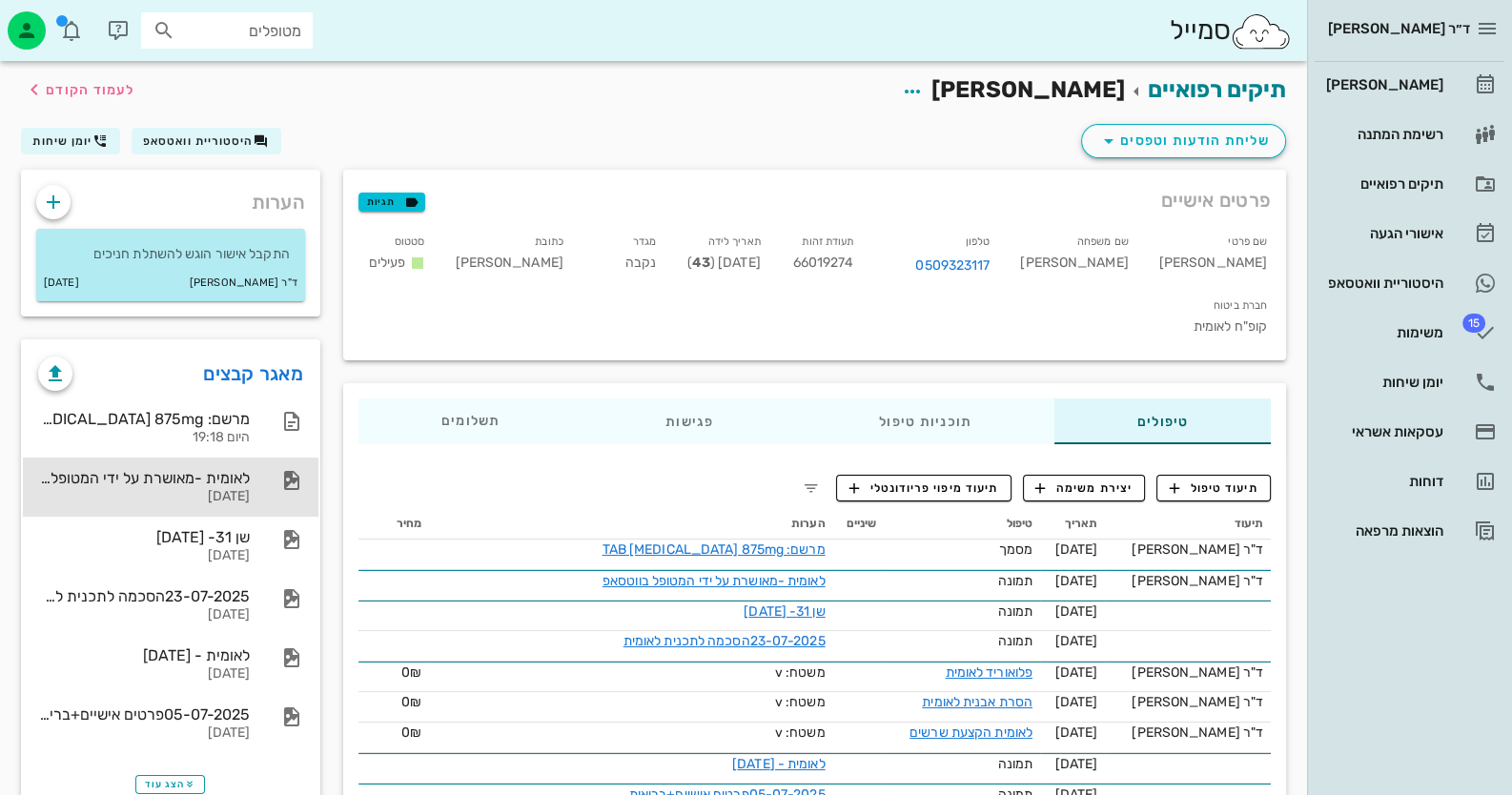
click at [210, 499] on div "[DATE]" at bounding box center [144, 497] width 212 height 16
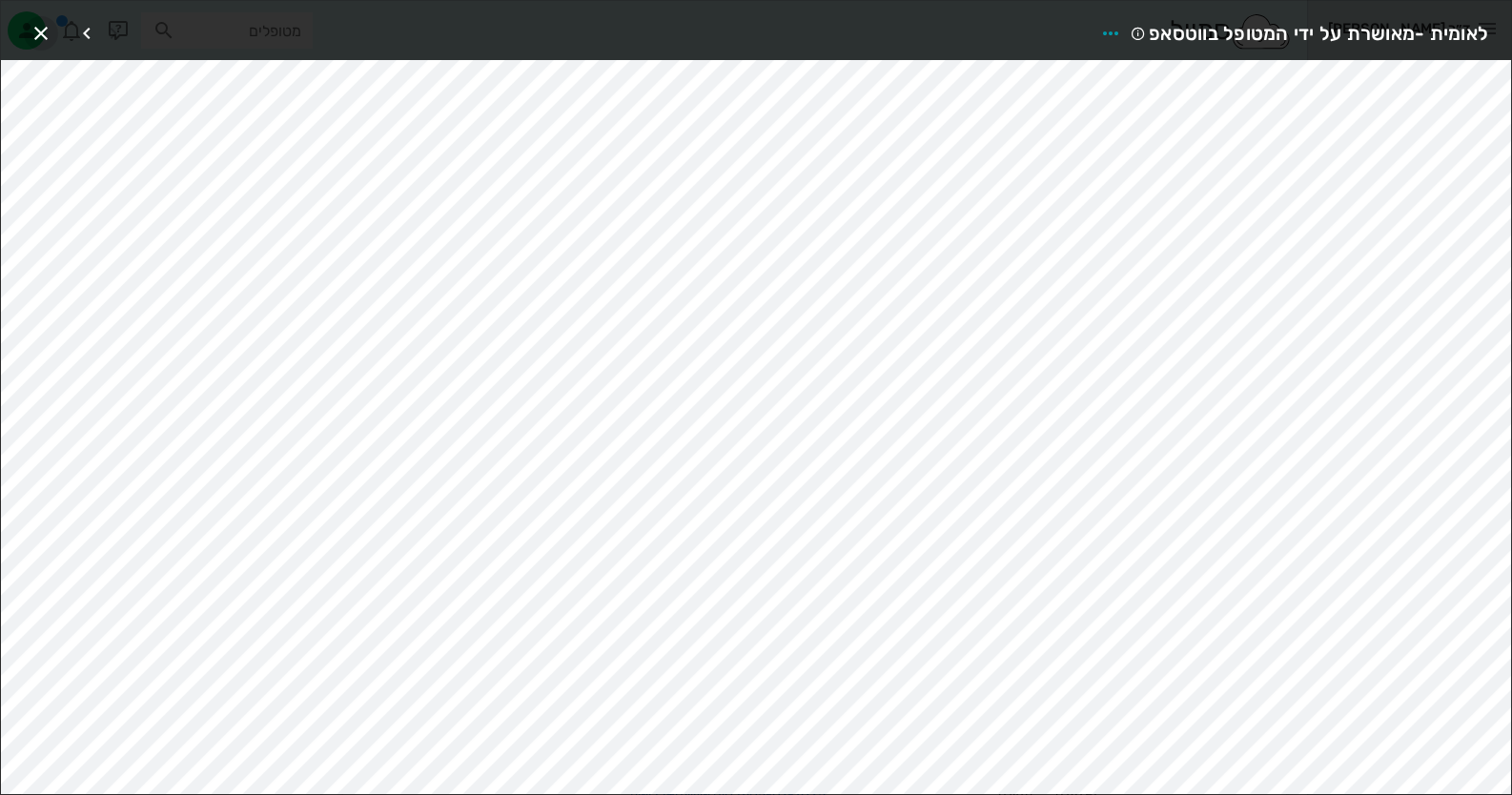
click at [41, 30] on icon "button" at bounding box center [40, 33] width 23 height 23
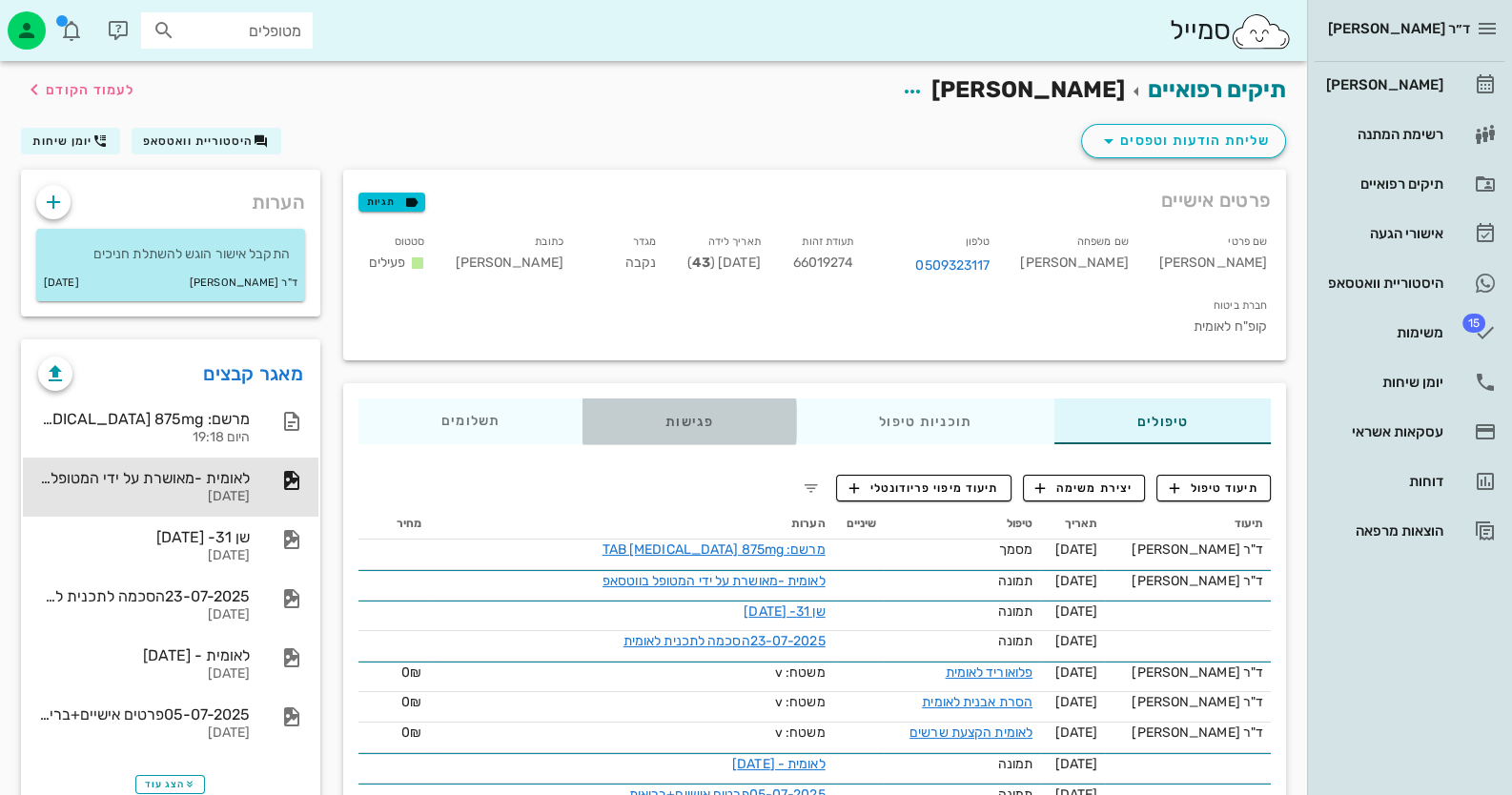
click at [706, 398] on div "פגישות" at bounding box center [689, 421] width 214 height 45
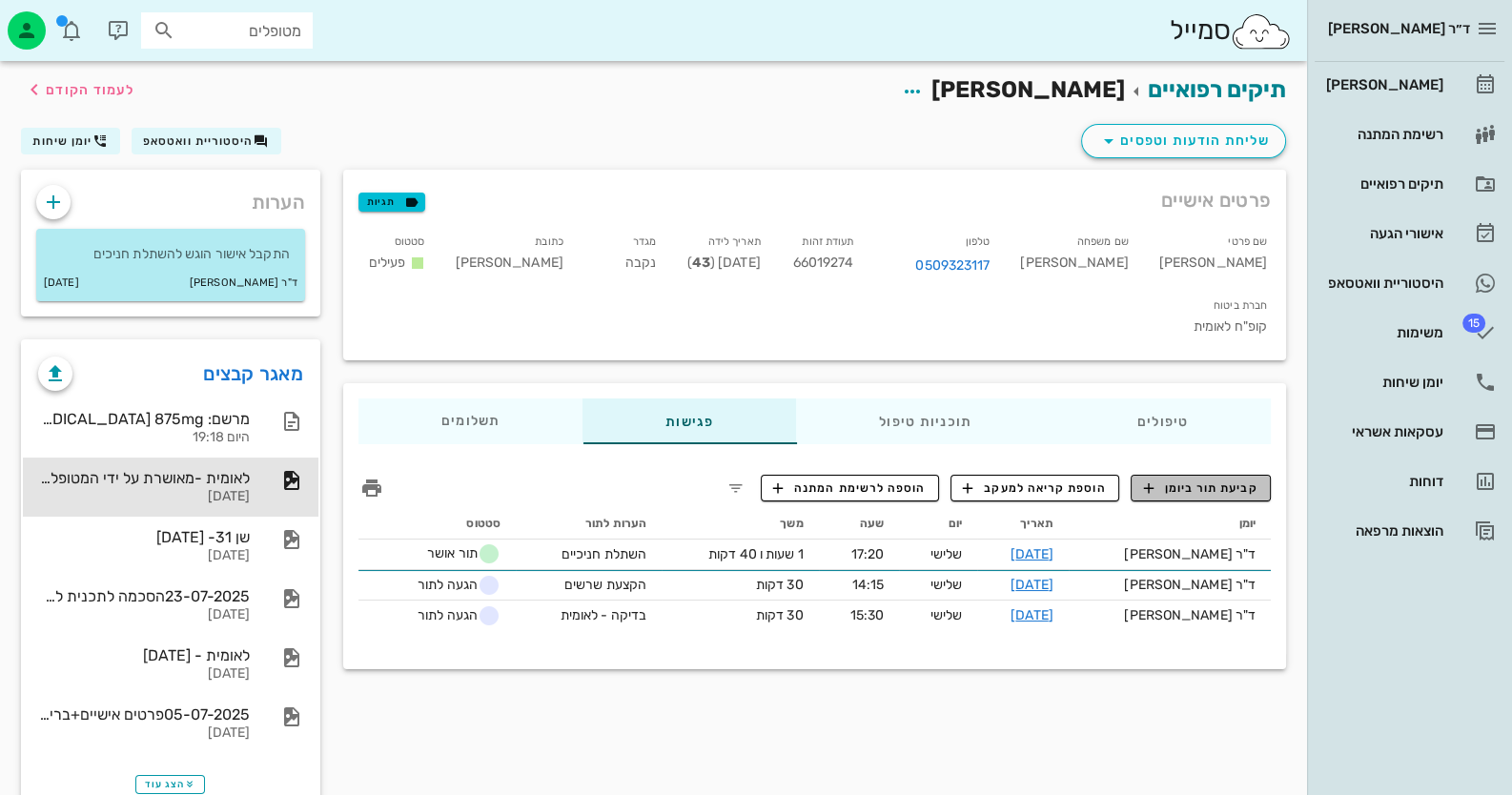
click at [1176, 480] on span "קביעת תור ביומן" at bounding box center [1201, 488] width 114 height 17
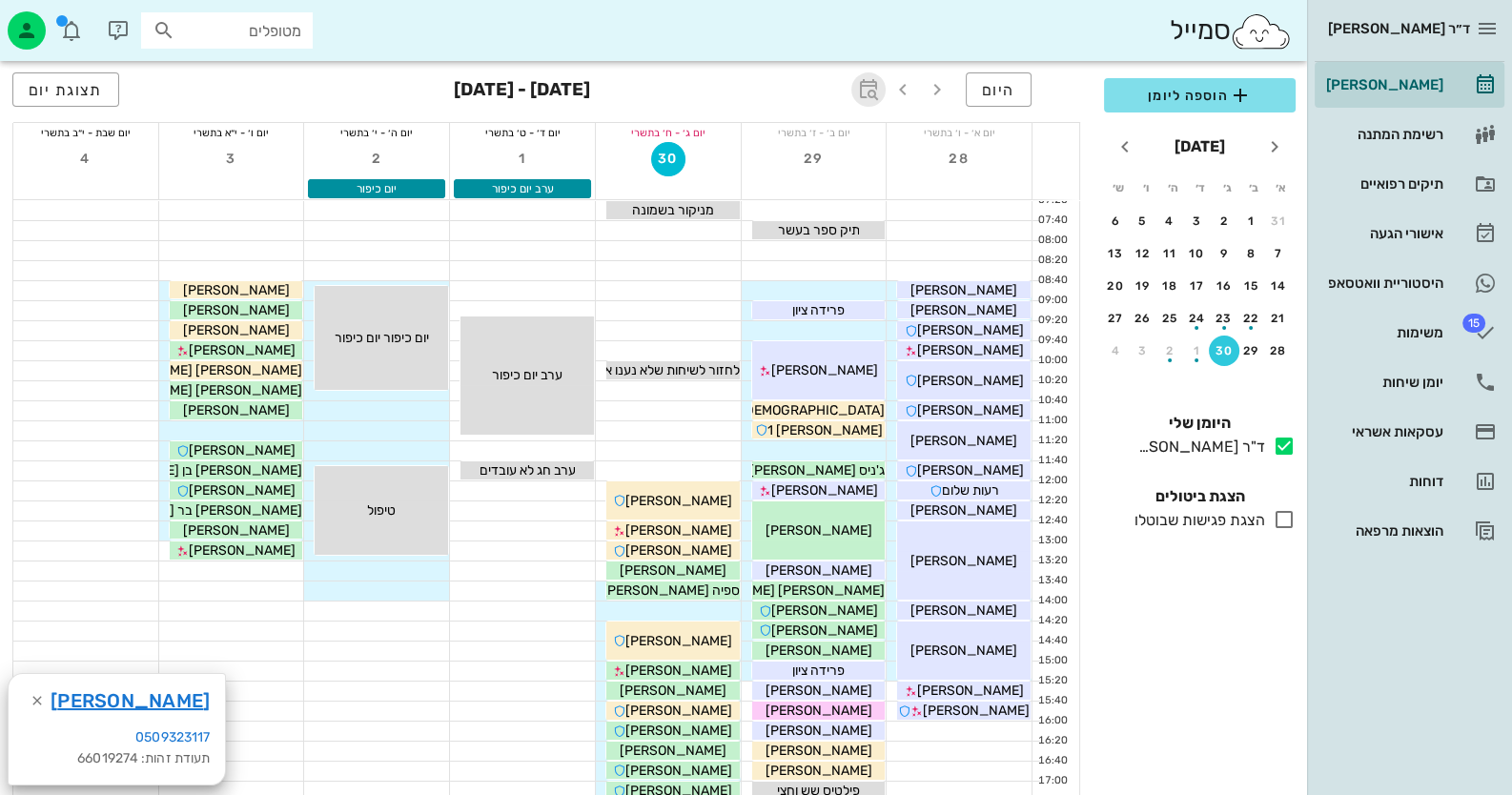
click at [859, 84] on icon "button" at bounding box center [868, 89] width 23 height 23
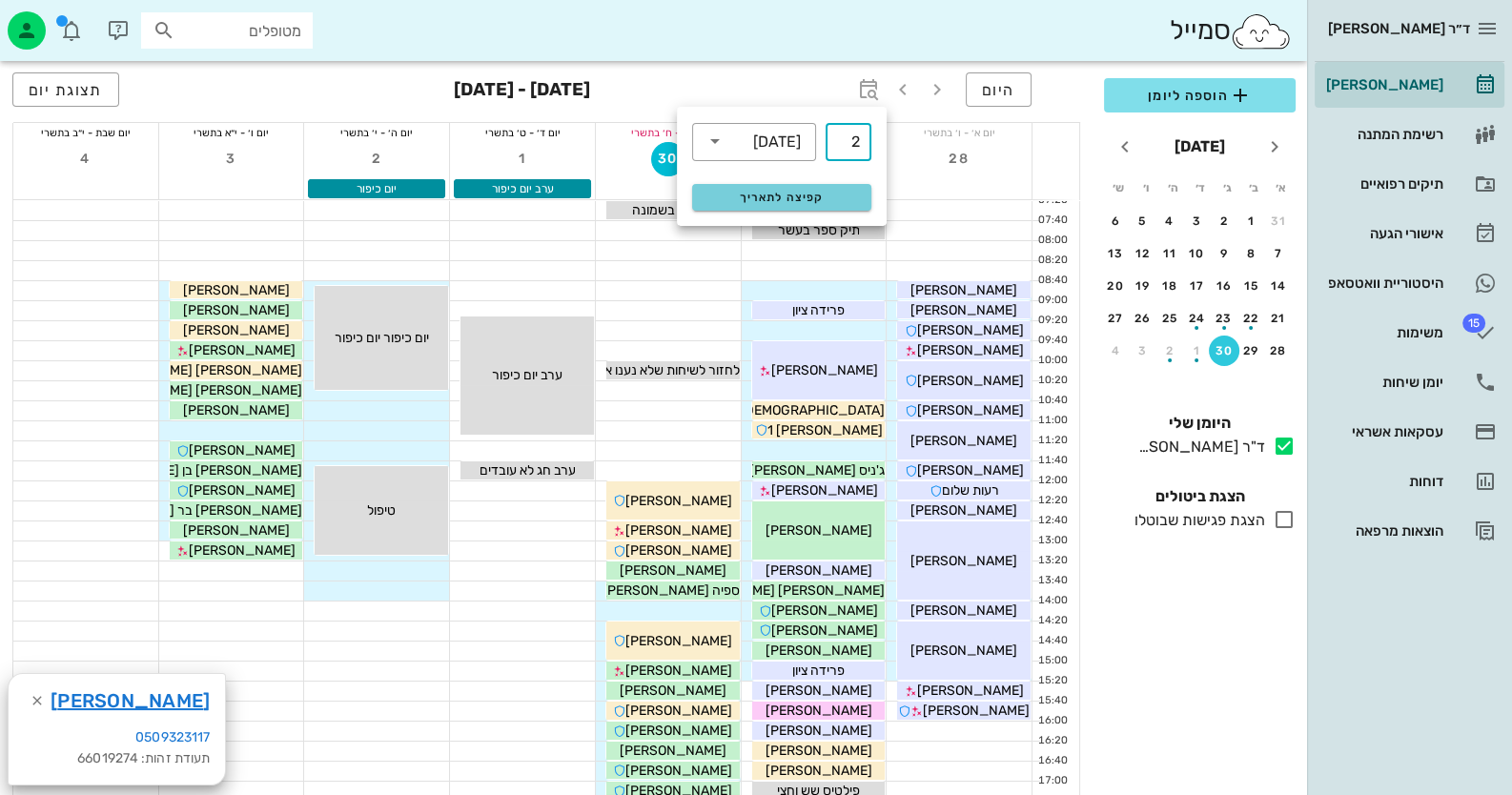
type input "2"
click at [851, 189] on button "קפיצה לתאריך" at bounding box center [782, 197] width 179 height 27
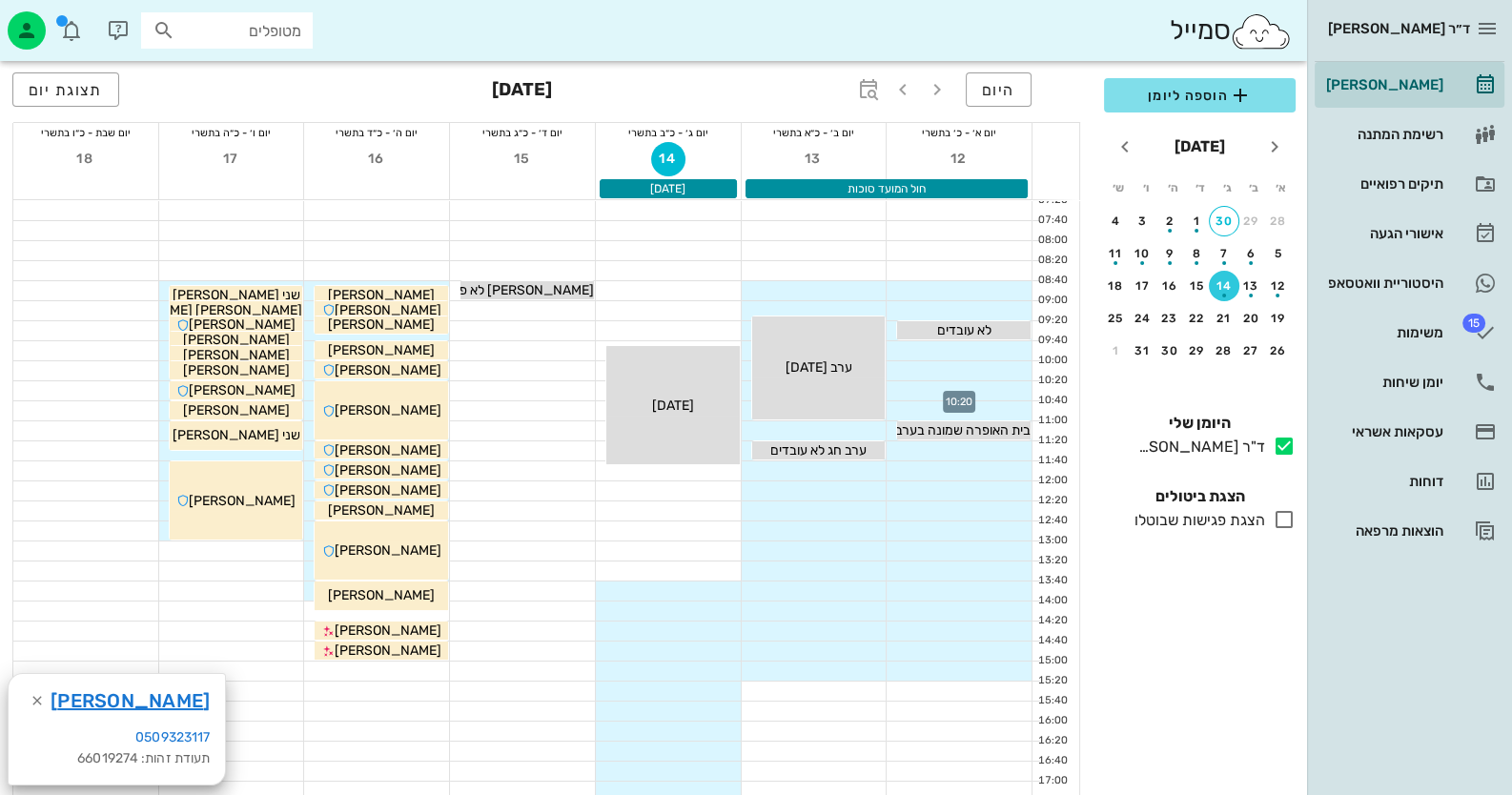
click at [1010, 387] on div at bounding box center [959, 390] width 145 height 19
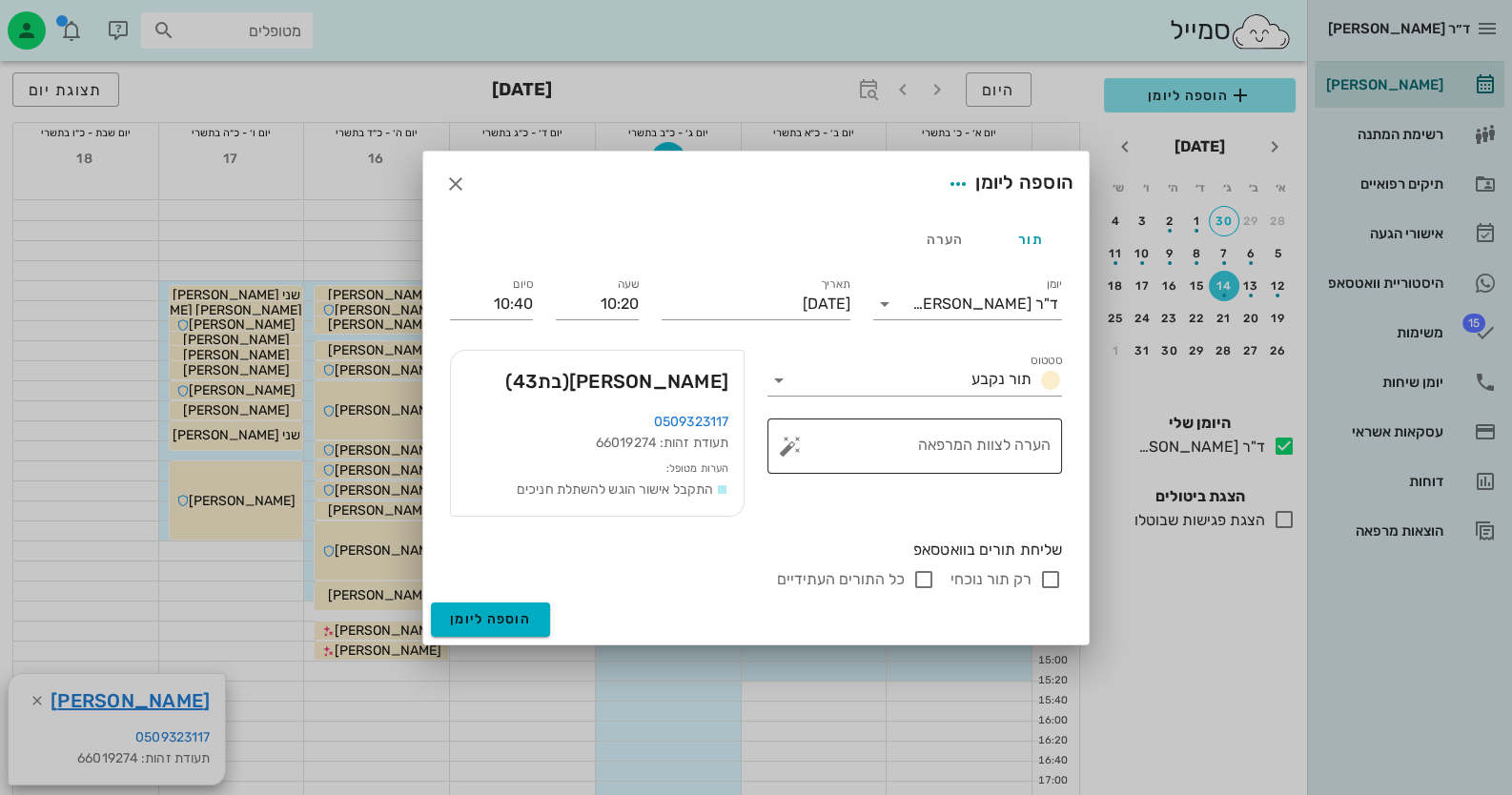
click at [798, 445] on button "button" at bounding box center [790, 445] width 23 height 23
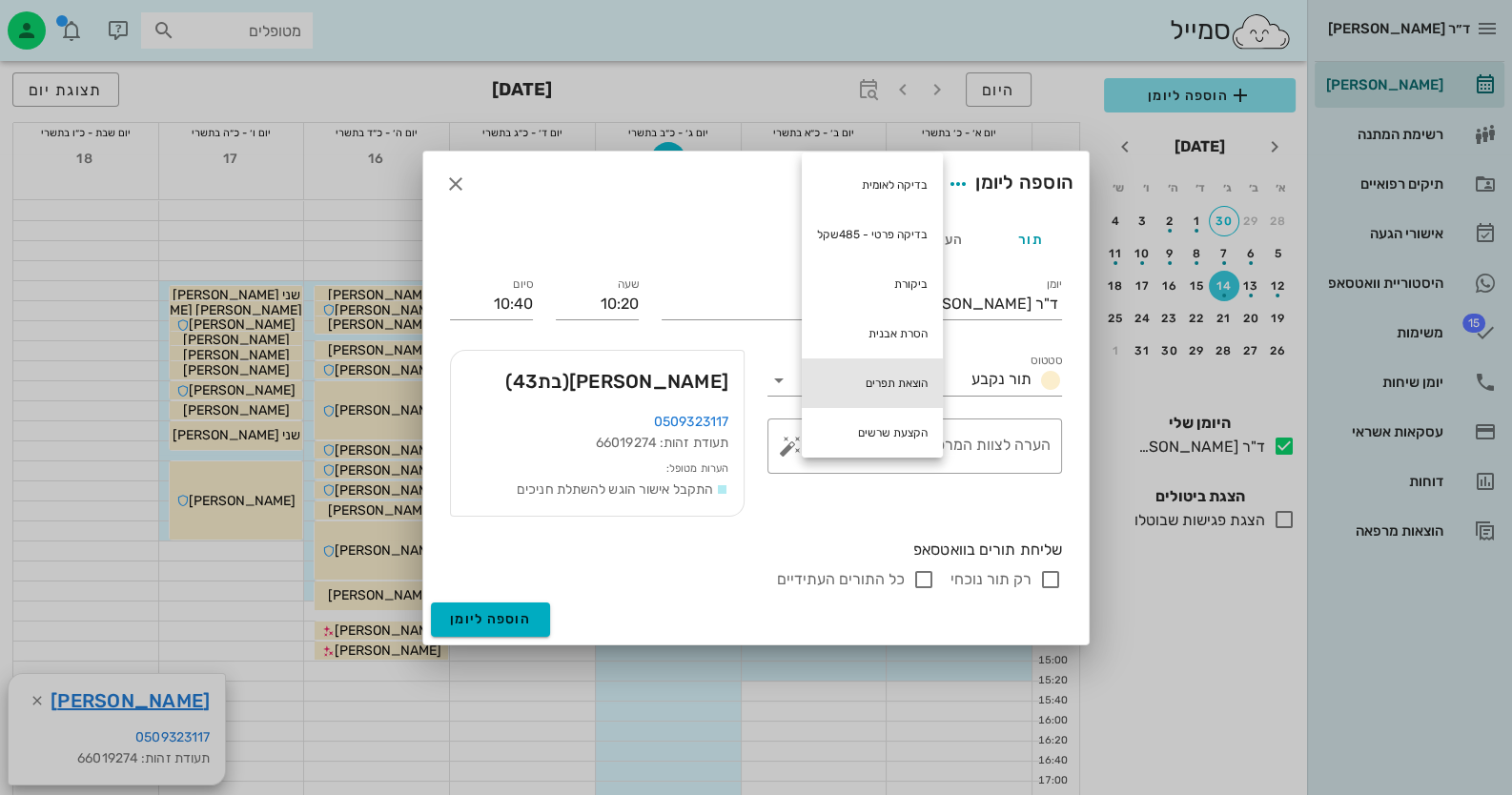
click at [877, 387] on div "הוצאת תפרים" at bounding box center [871, 383] width 141 height 49
type textarea "הוצאת תפרים"
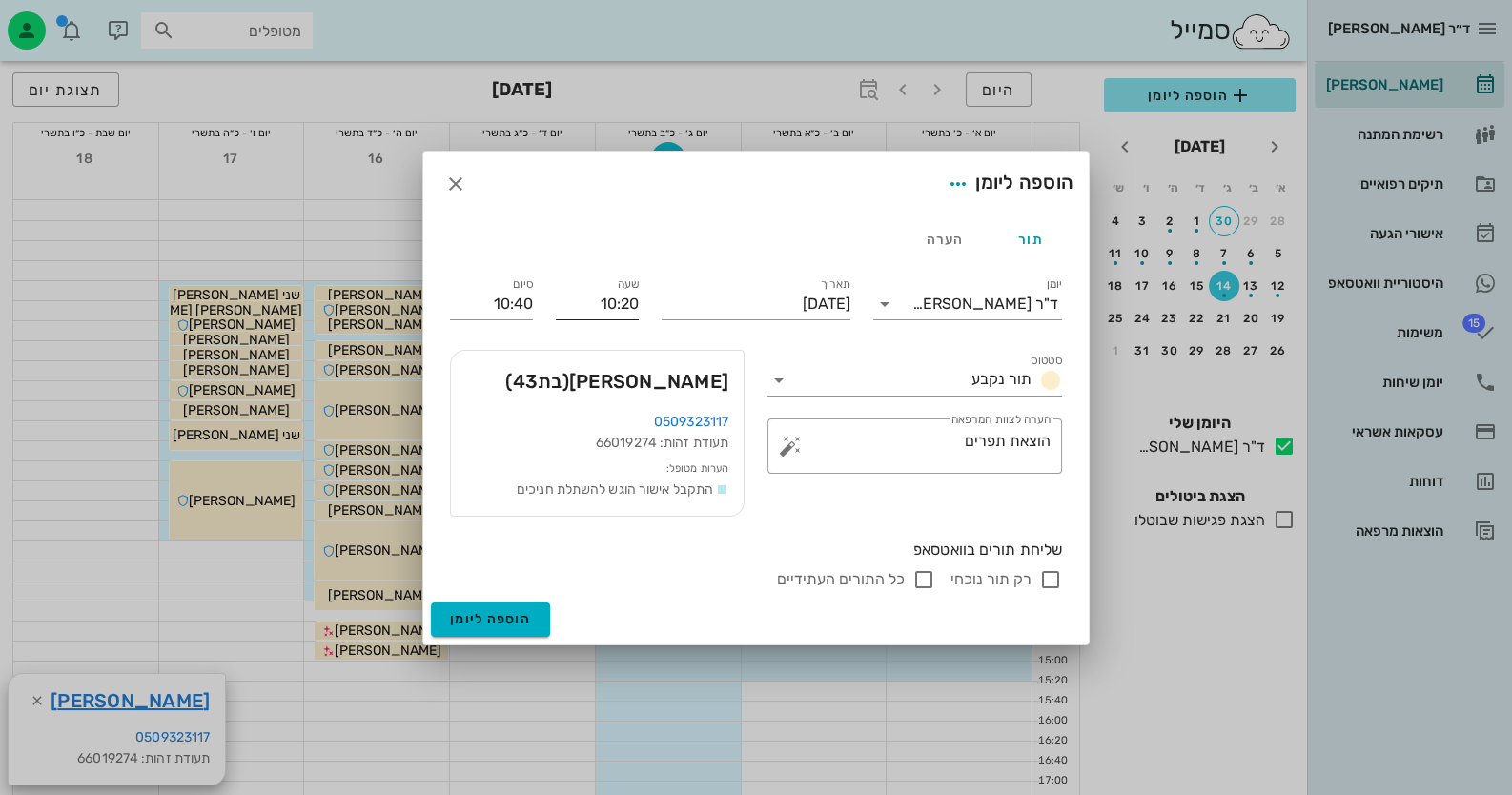
click at [634, 302] on div "שעה 10:20" at bounding box center [596, 299] width 105 height 76
drag, startPoint x: 635, startPoint y: 298, endPoint x: 527, endPoint y: 304, distance: 108.2
click at [527, 304] on div "יומן ד"ר [PERSON_NAME] תור נקבע תאריך [DATE] שעה 10:20 סיום 10:40 סטטוס תור נקב…" at bounding box center [756, 431] width 635 height 340
type input "11:00"
type input "11:20"
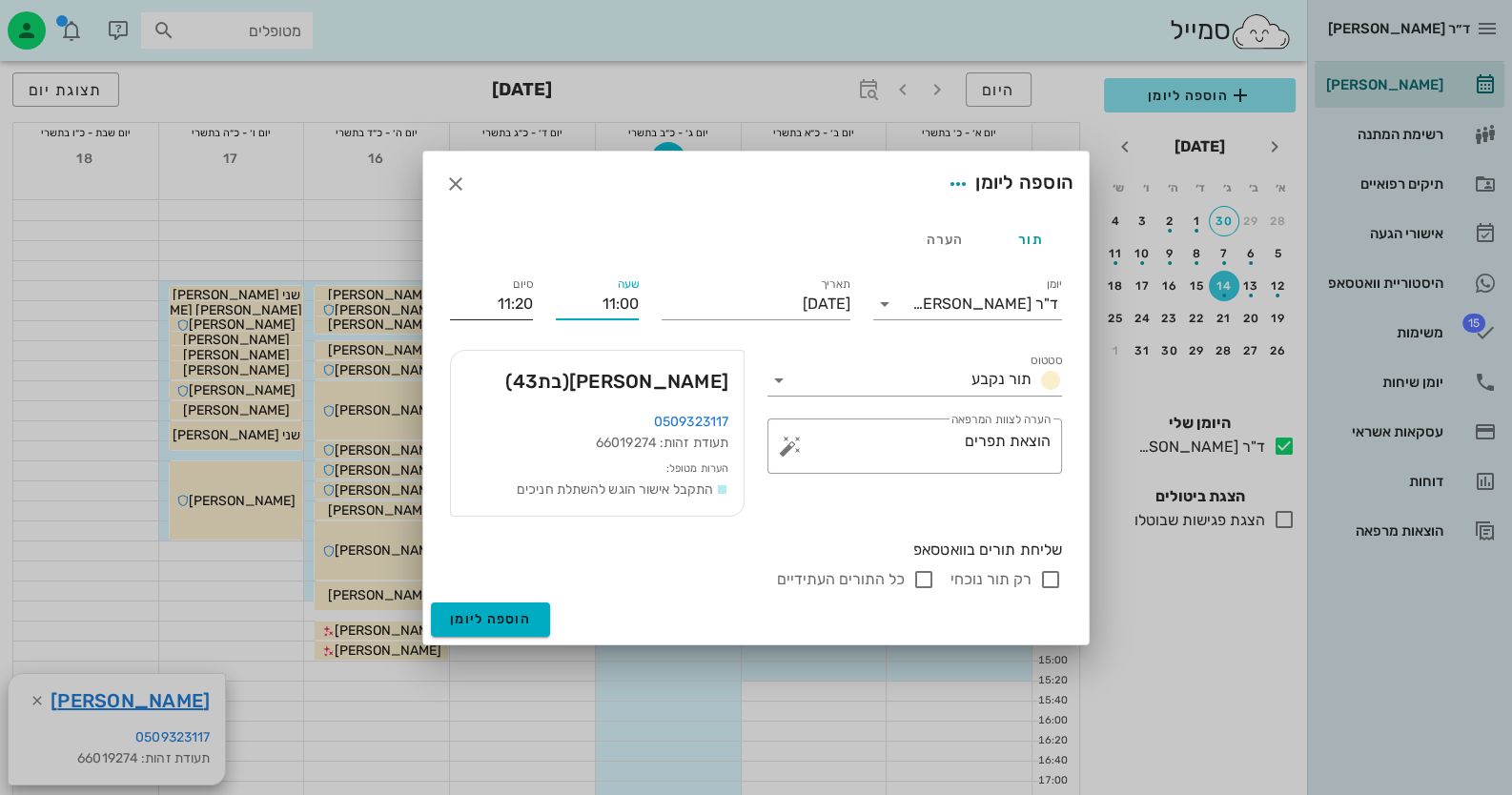
click at [476, 308] on div "סיום 11:20" at bounding box center [491, 299] width 105 height 76
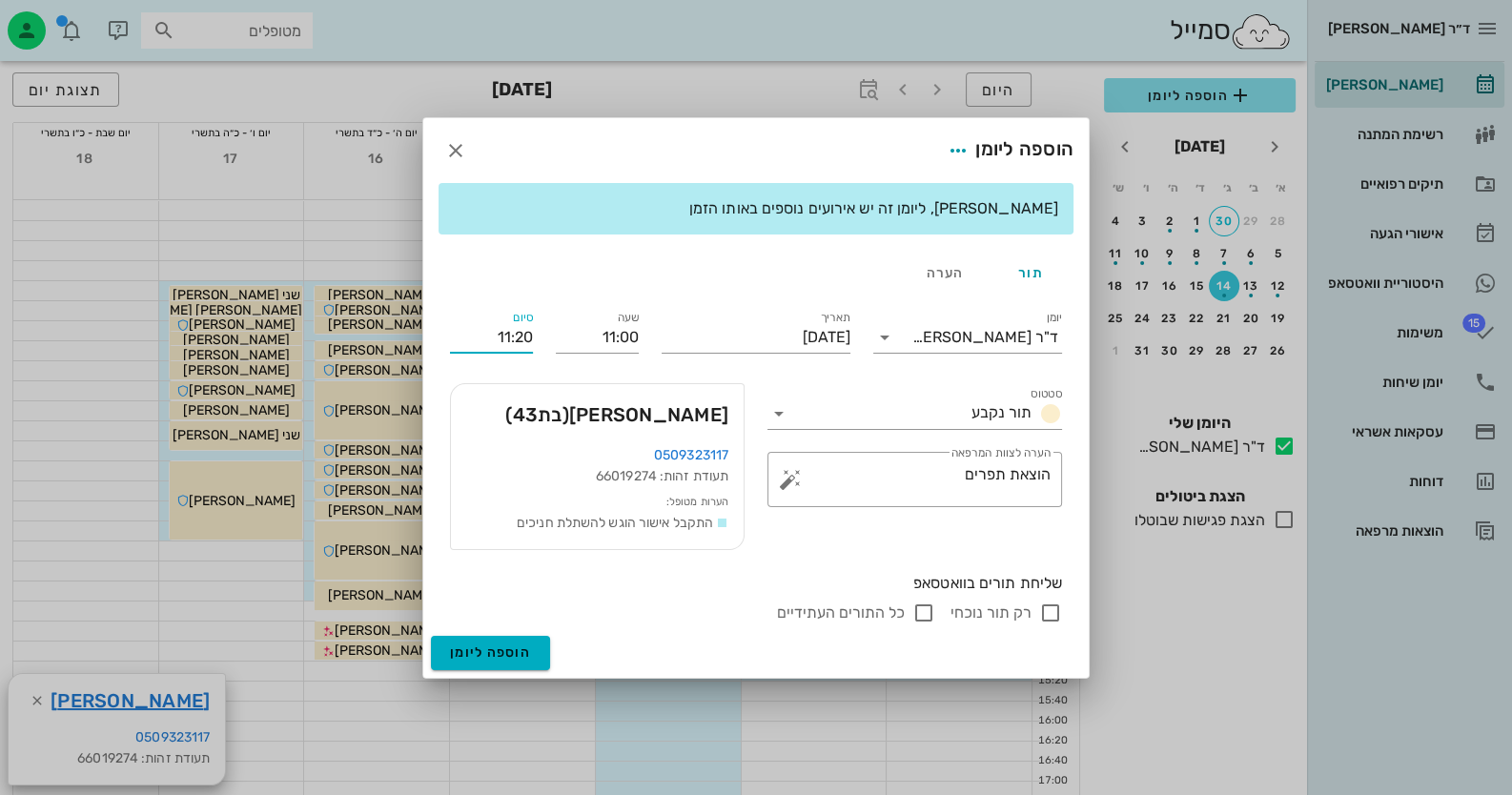
click at [1054, 612] on input "רק תור נוכחי" at bounding box center [1050, 612] width 23 height 23
checkbox input "false"
click at [493, 653] on span "הוספה ליומן" at bounding box center [491, 652] width 81 height 16
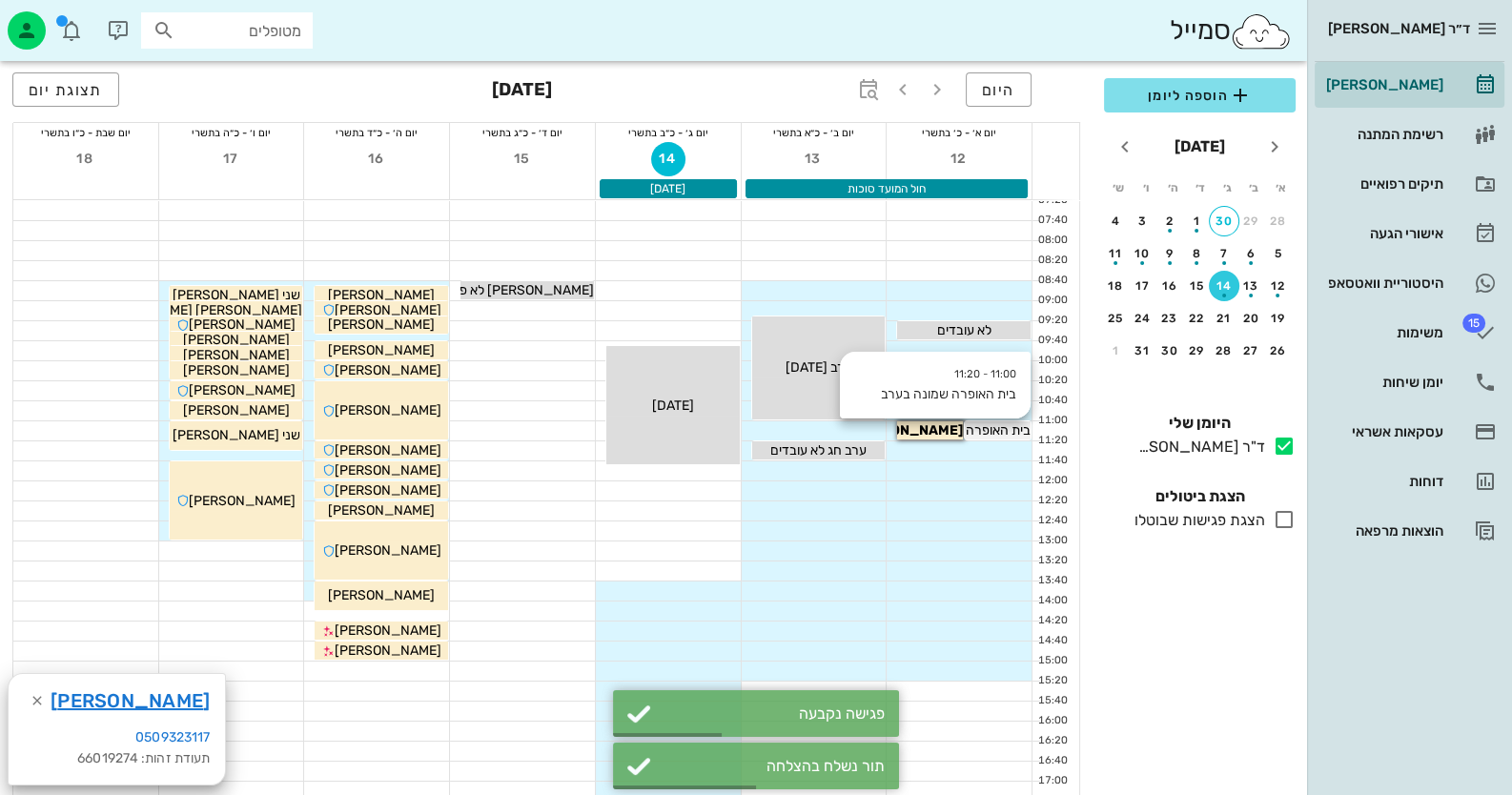
click at [1005, 428] on span "בית האופרה שמונה בערב" at bounding box center [962, 431] width 135 height 16
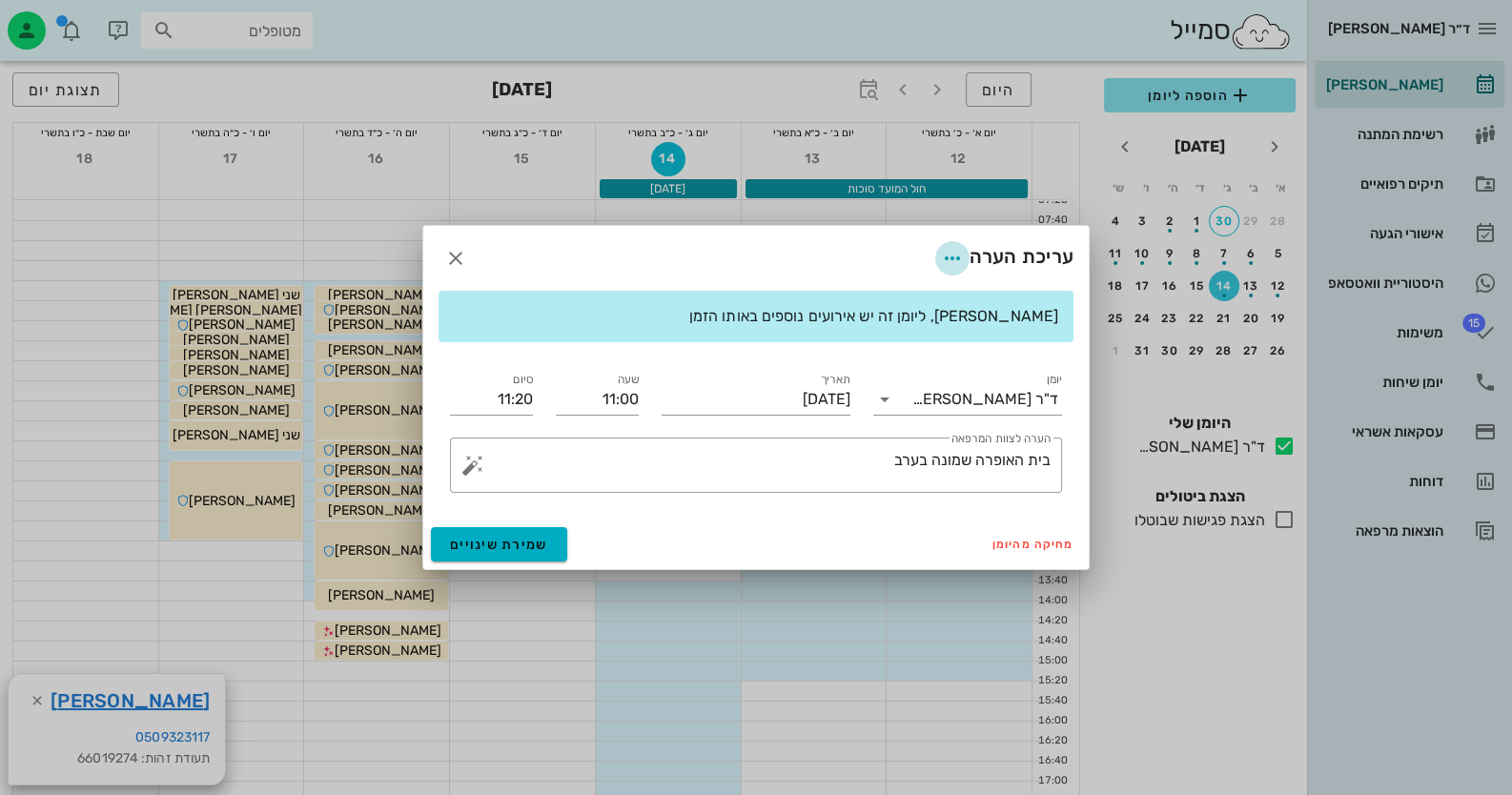
click at [953, 252] on icon "button" at bounding box center [952, 258] width 23 height 23
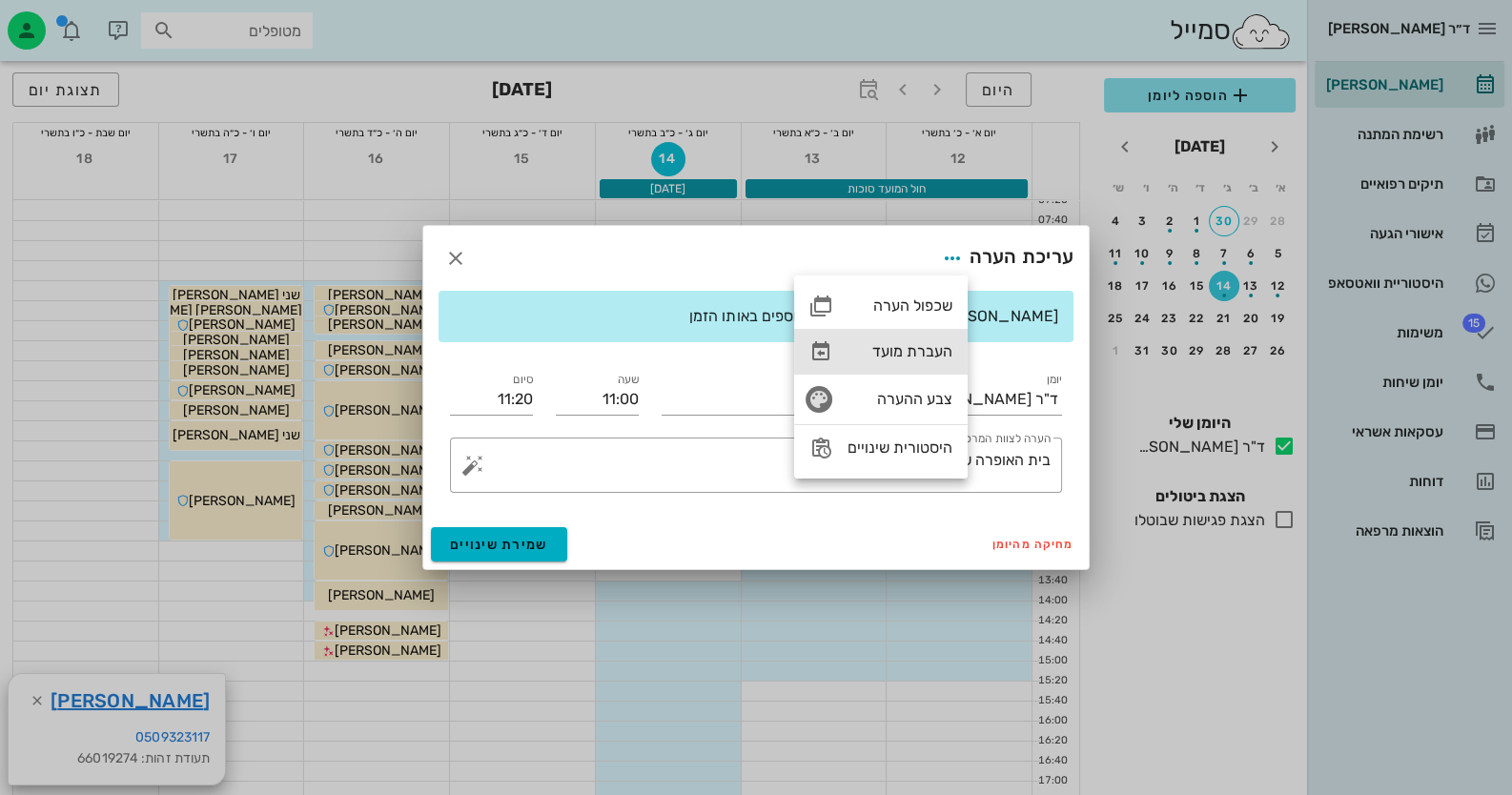
click at [925, 334] on div "העברת מועד" at bounding box center [881, 352] width 173 height 45
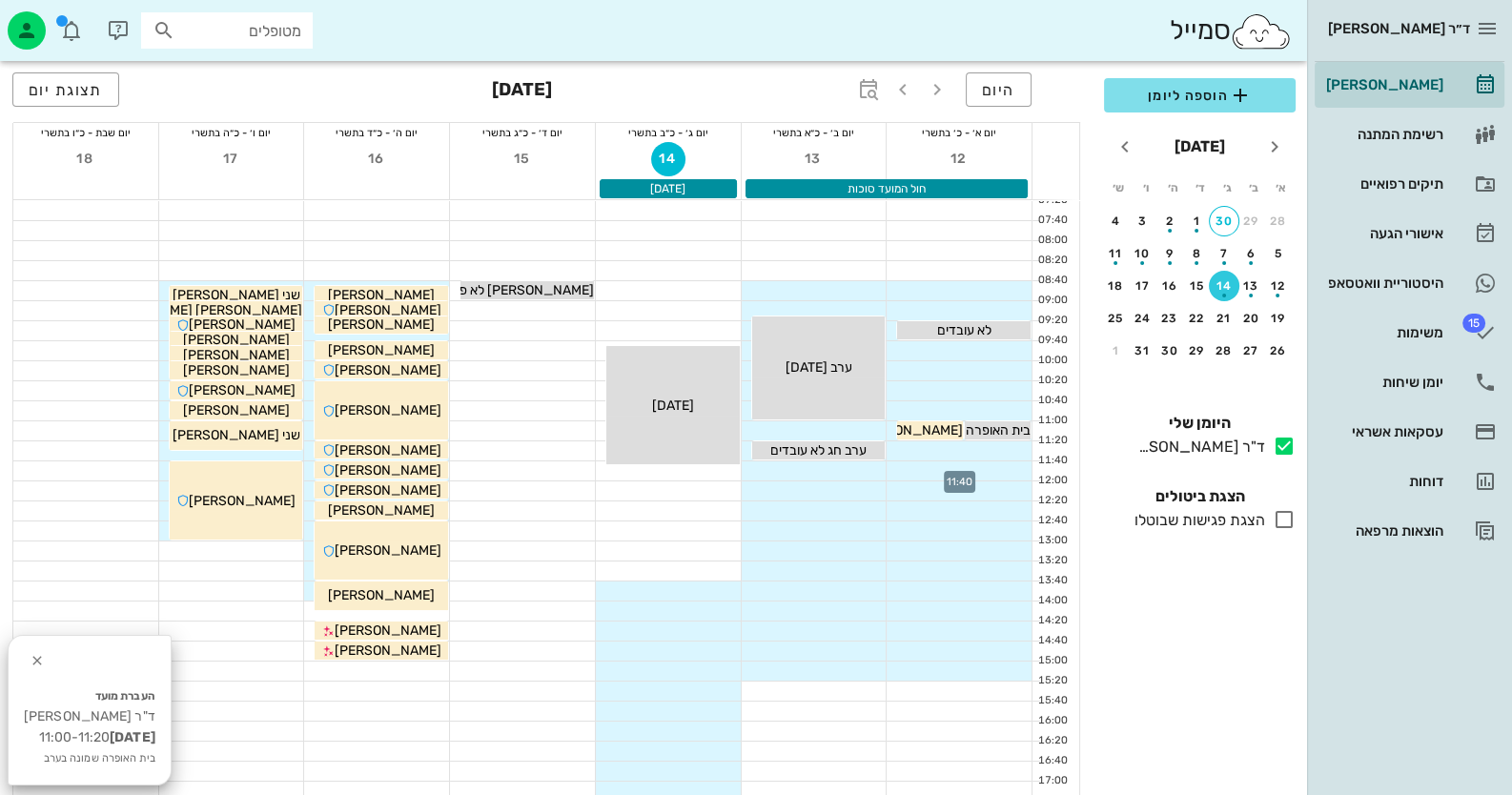
click at [991, 479] on div at bounding box center [959, 470] width 145 height 19
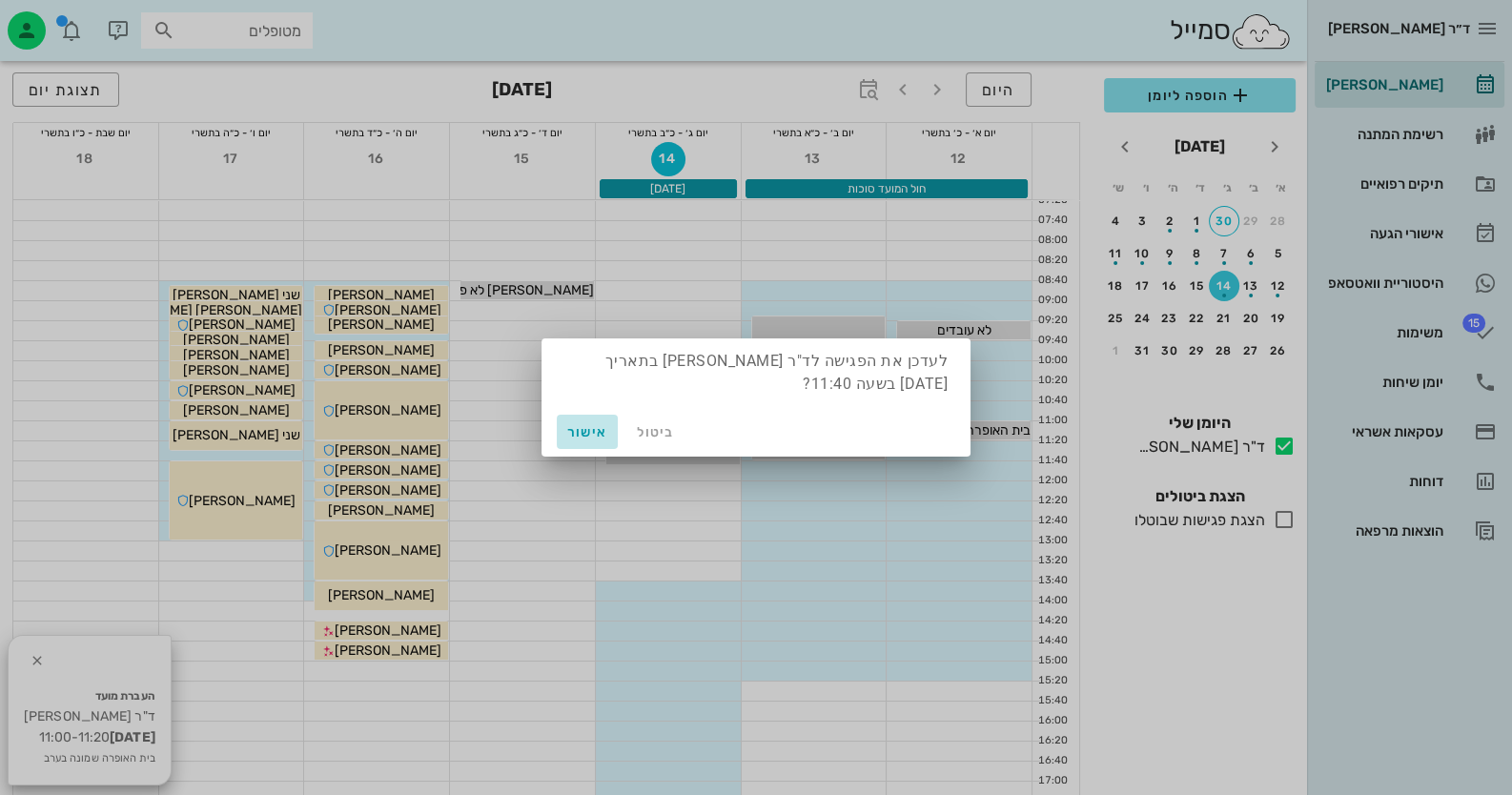
click at [583, 434] on span "אישור" at bounding box center [587, 431] width 45 height 16
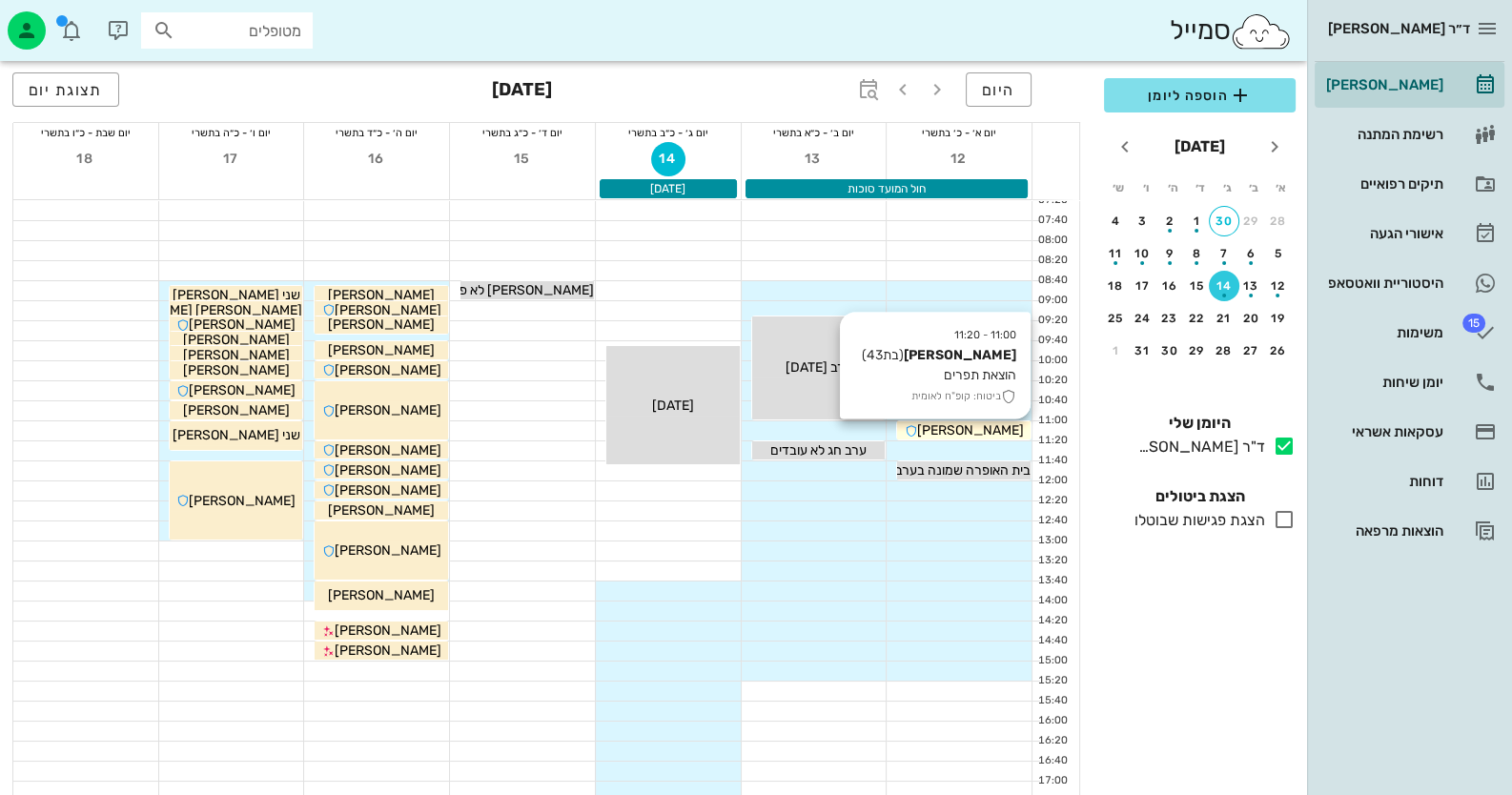
click at [1000, 429] on span "[PERSON_NAME]" at bounding box center [971, 431] width 106 height 16
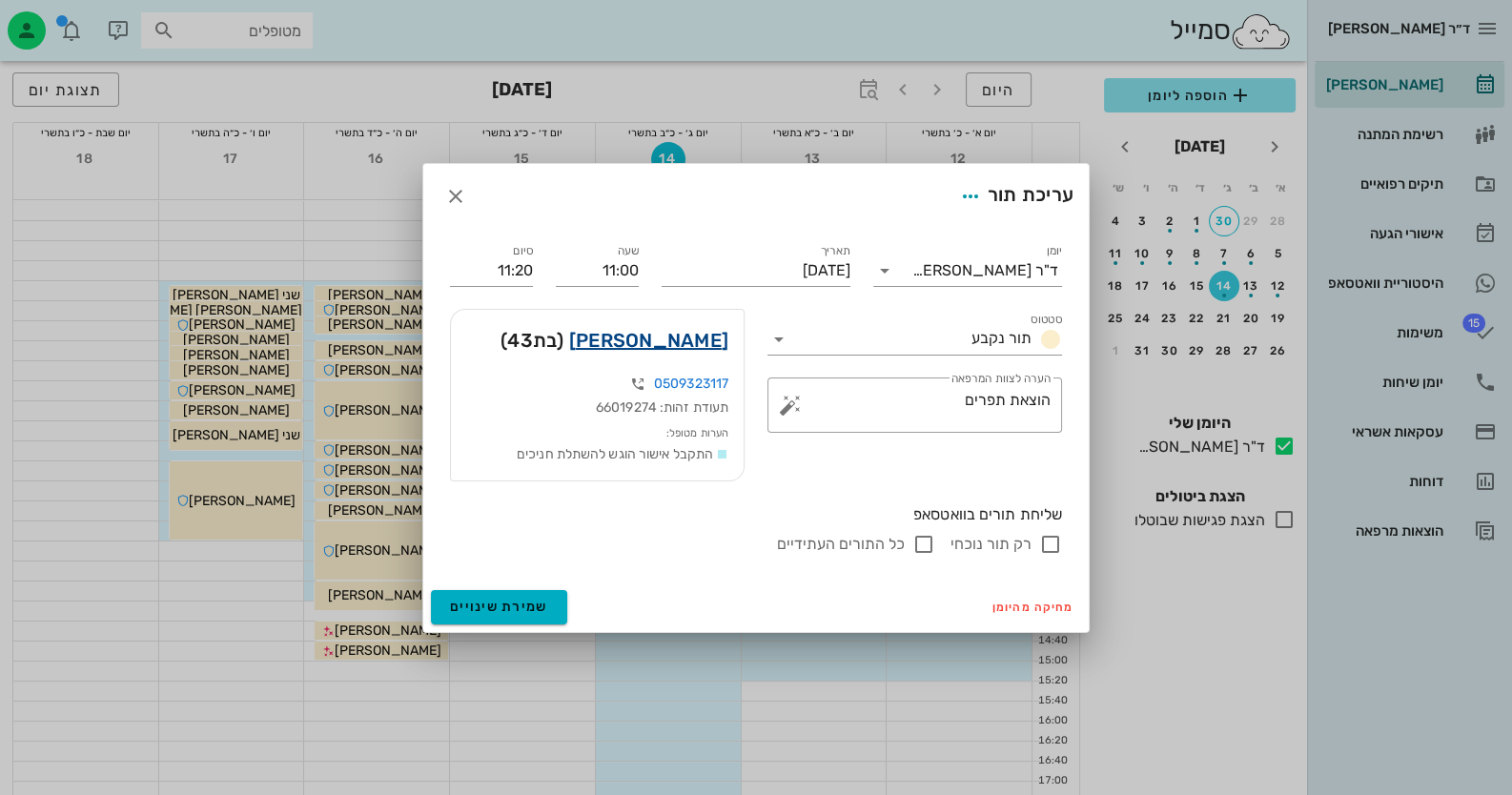
click at [682, 340] on link "[PERSON_NAME]" at bounding box center [649, 340] width 160 height 31
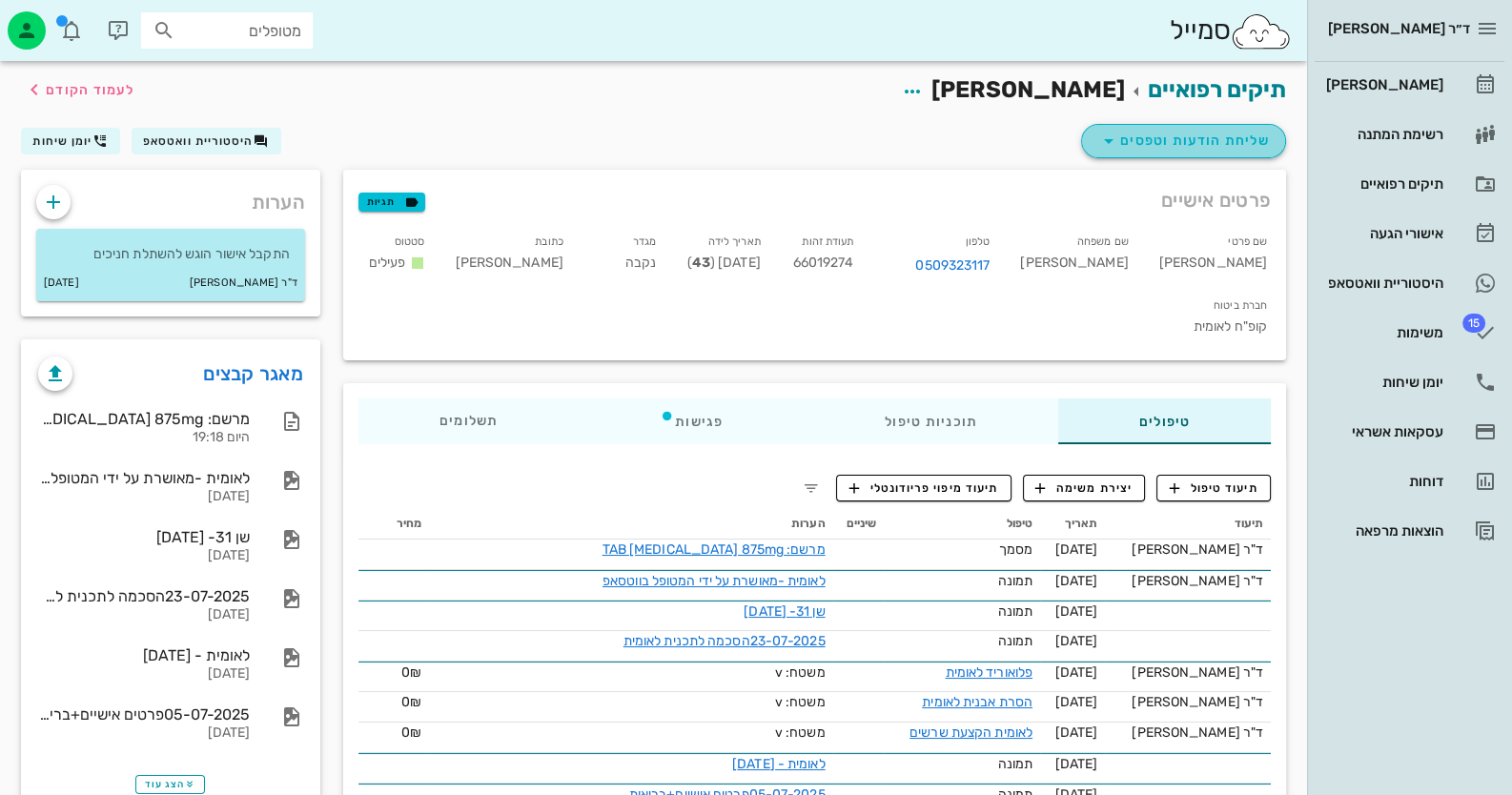
click at [1193, 144] on span "שליחת הודעות וטפסים" at bounding box center [1183, 141] width 172 height 23
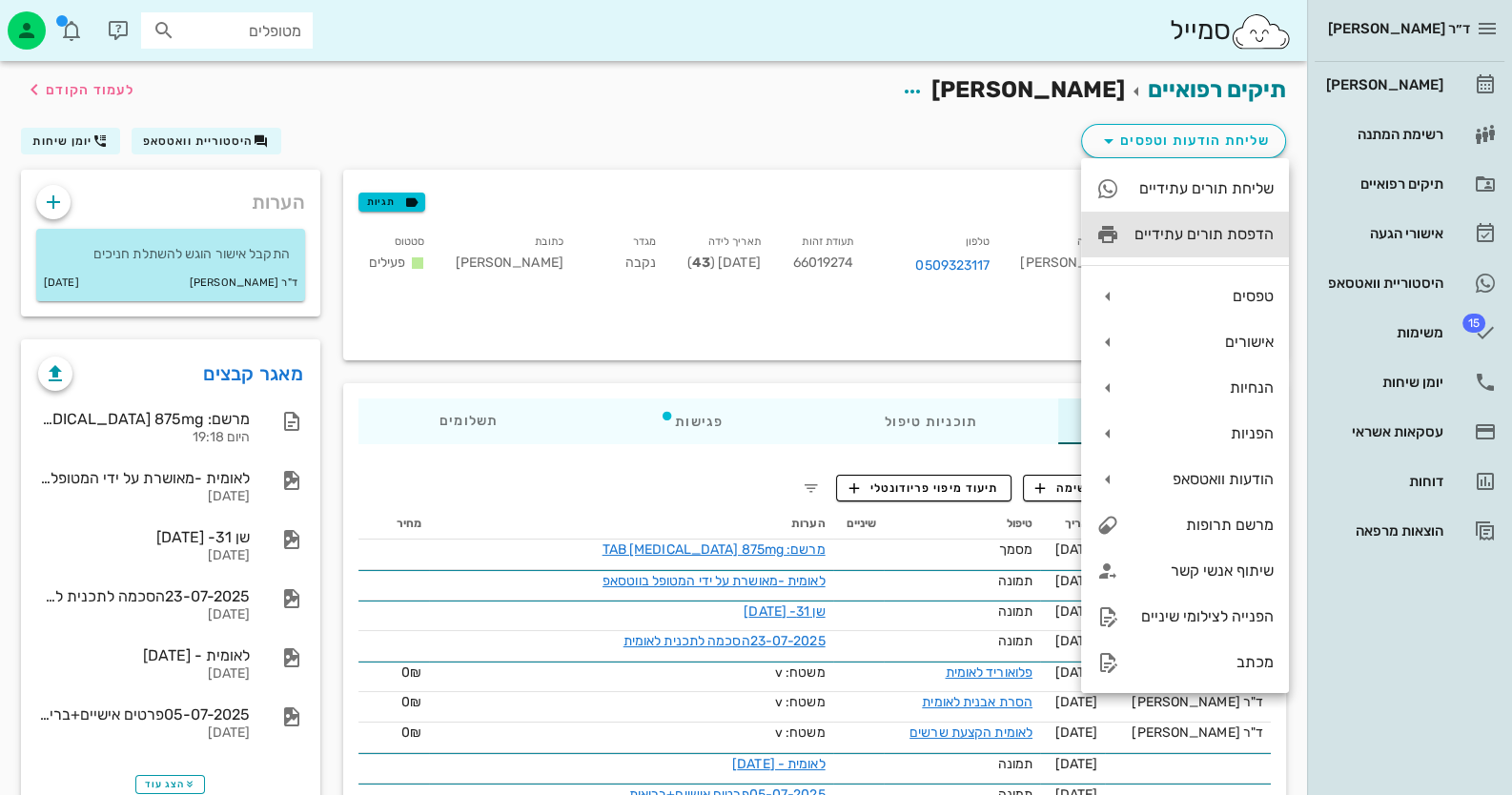
click at [1215, 230] on div "הדפסת תורים עתידיים" at bounding box center [1203, 233] width 139 height 18
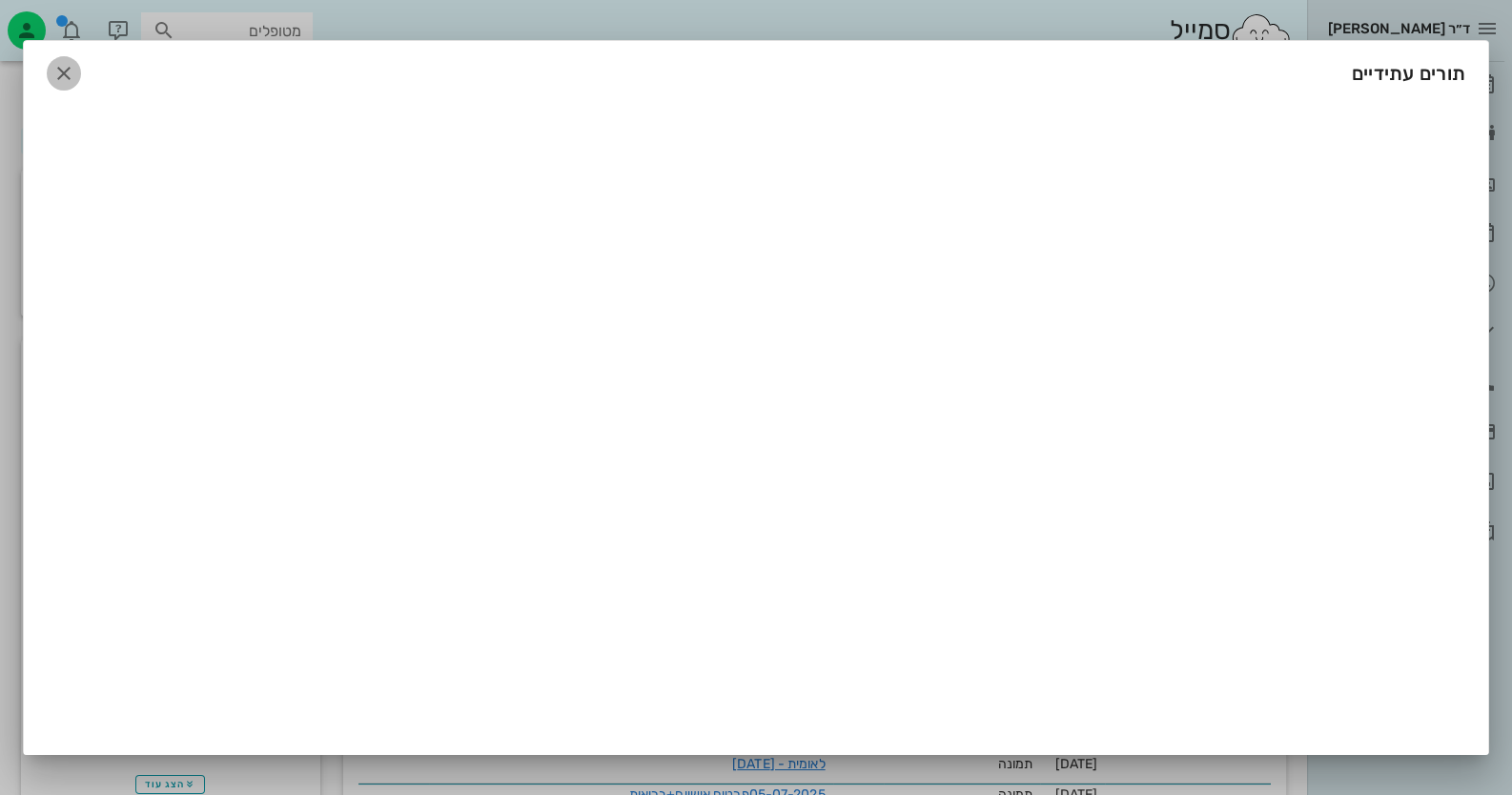
click at [65, 56] on button "button" at bounding box center [63, 73] width 34 height 34
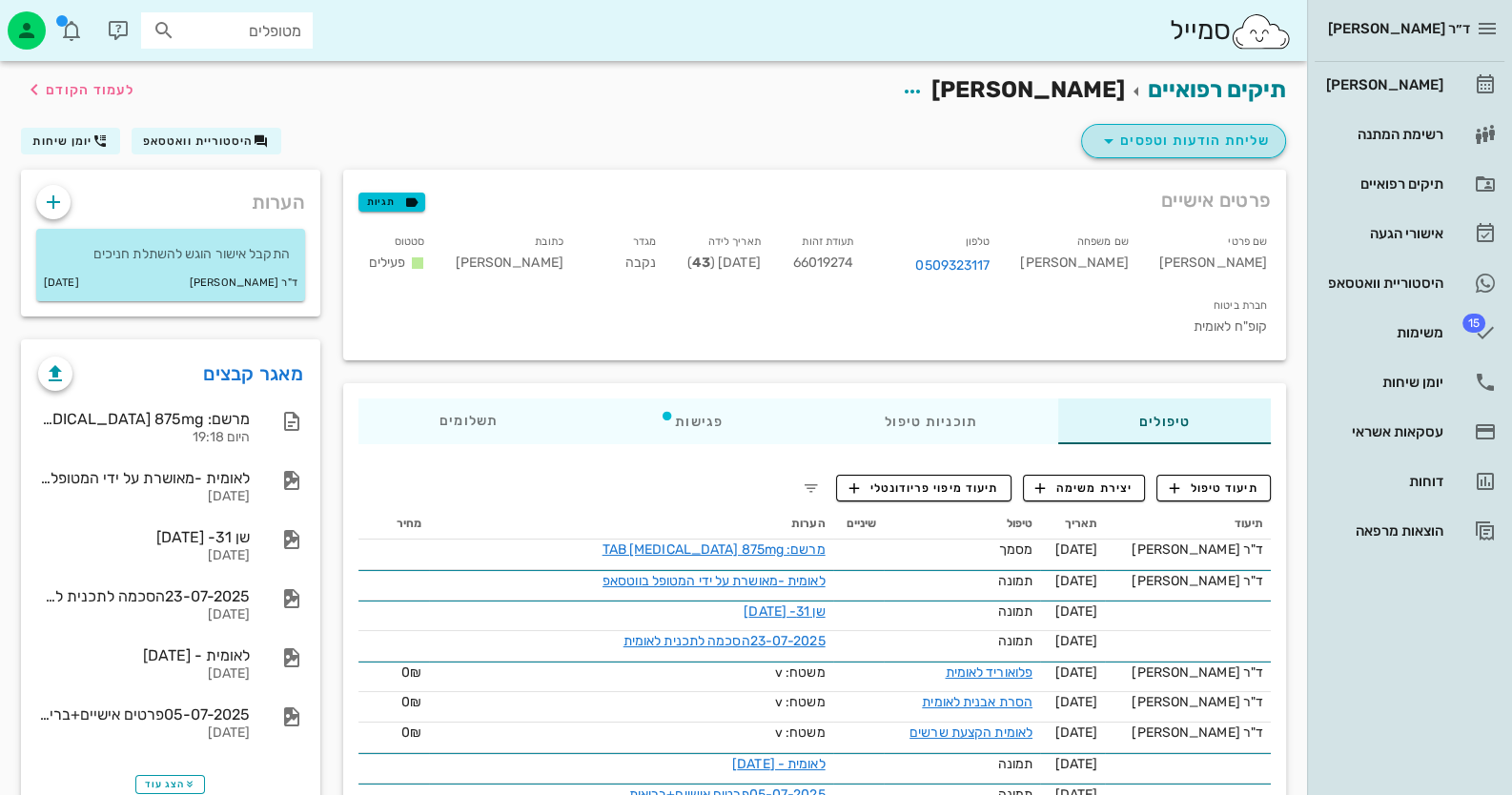
click at [1200, 142] on span "שליחת הודעות וטפסים" at bounding box center [1183, 141] width 172 height 23
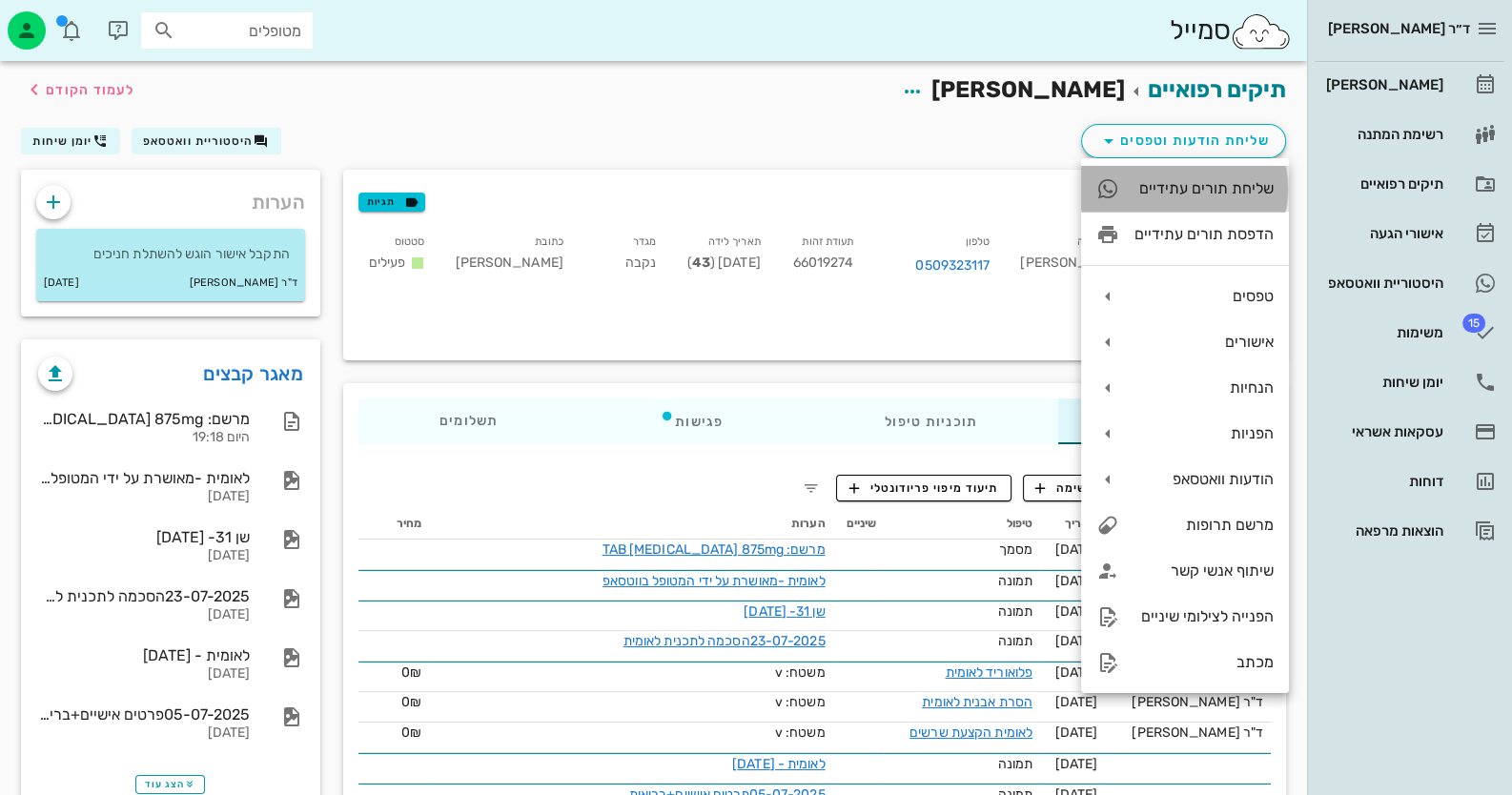
click at [1219, 185] on div "שליחת תורים עתידיים" at bounding box center [1203, 188] width 139 height 18
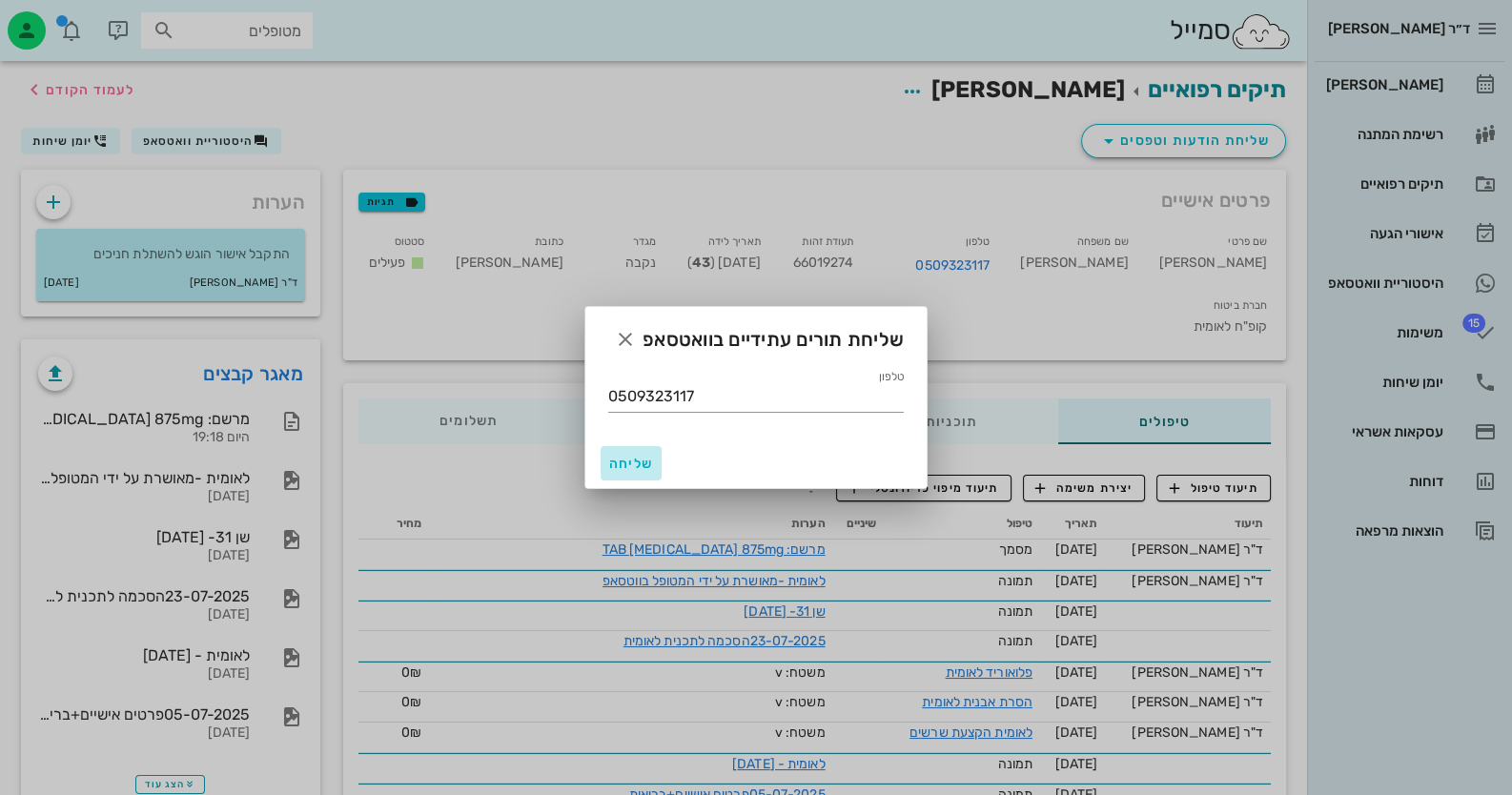
click at [634, 465] on span "שליחה" at bounding box center [631, 463] width 45 height 16
